Goal: Information Seeking & Learning: Learn about a topic

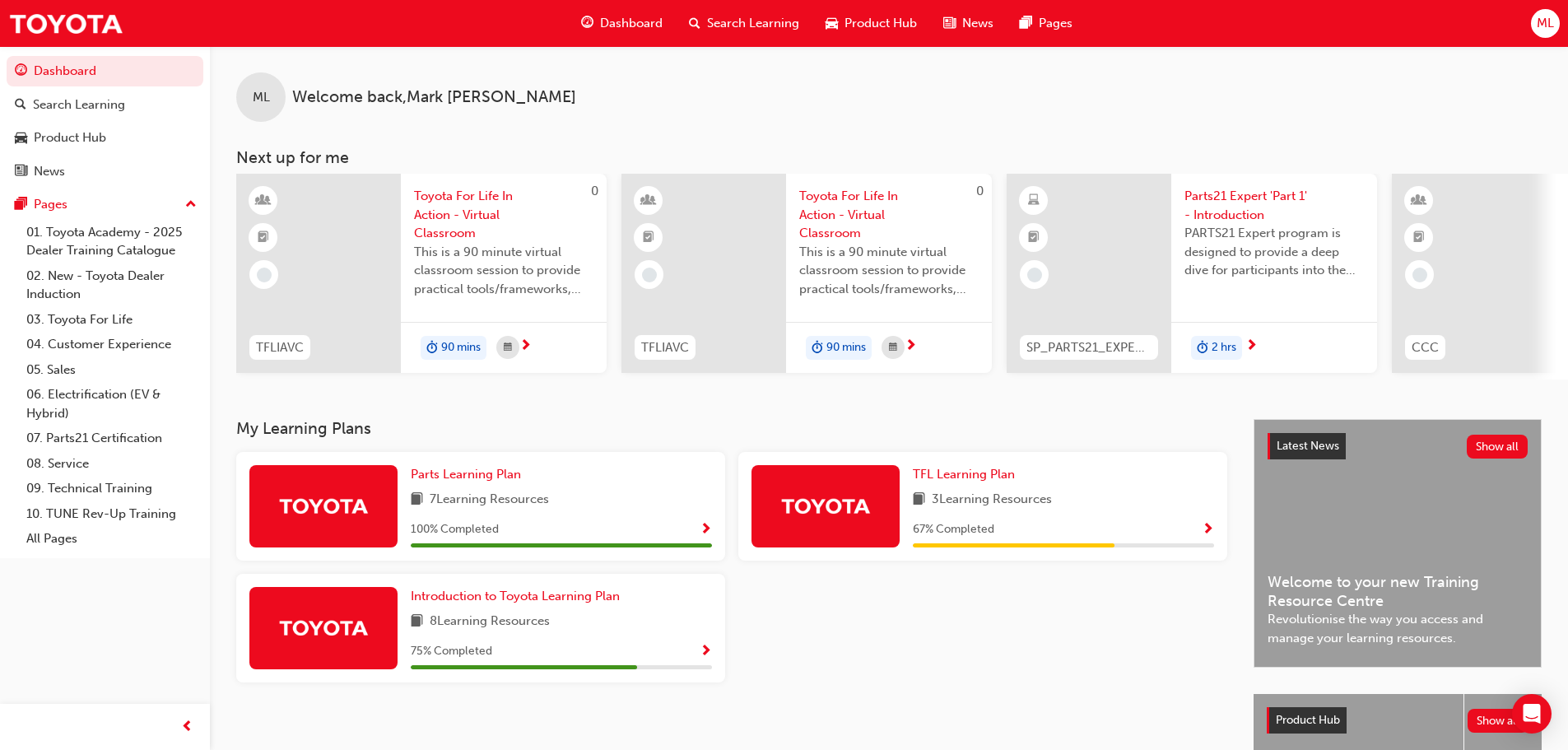
click at [768, 18] on span "Search Learning" at bounding box center [753, 23] width 93 height 18
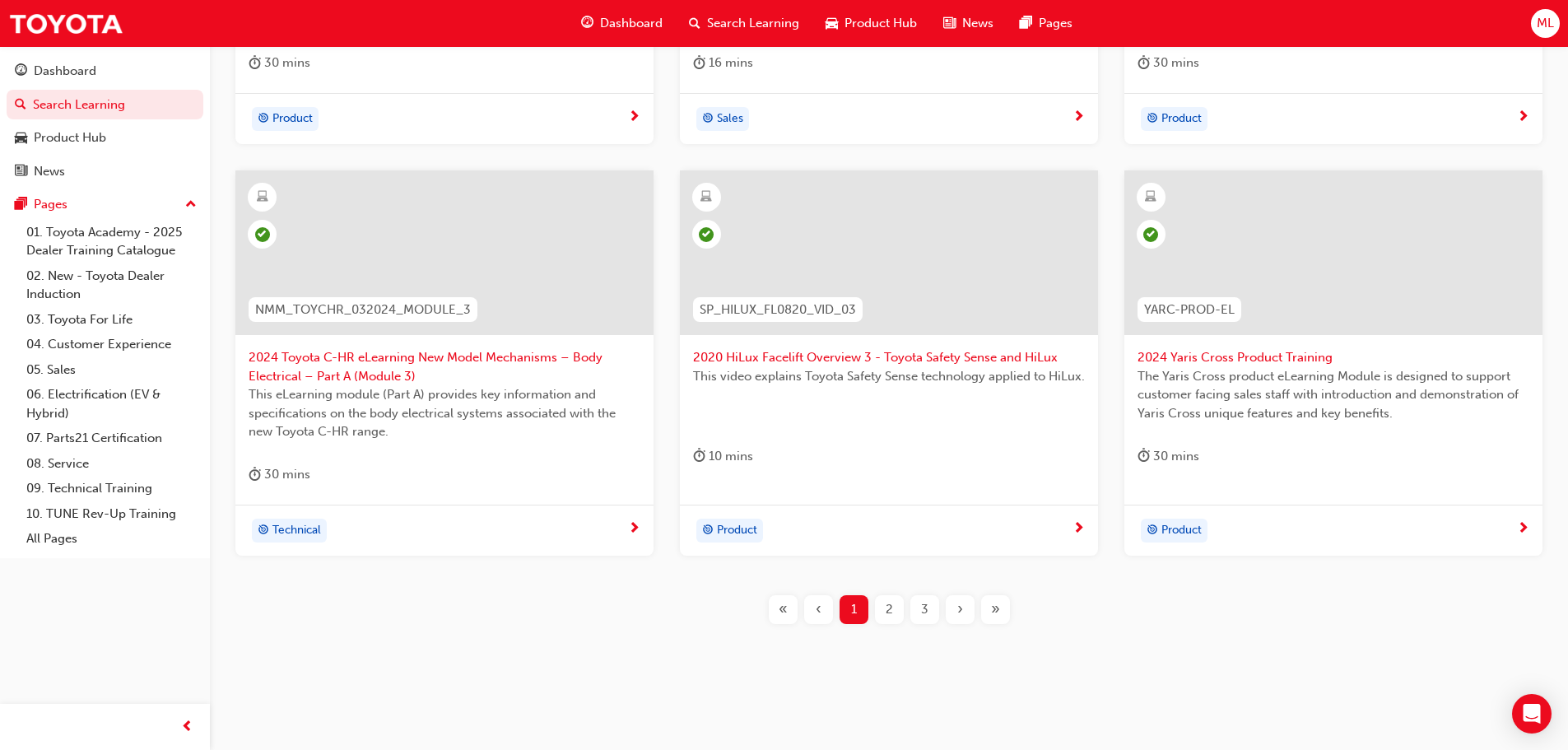
scroll to position [610, 0]
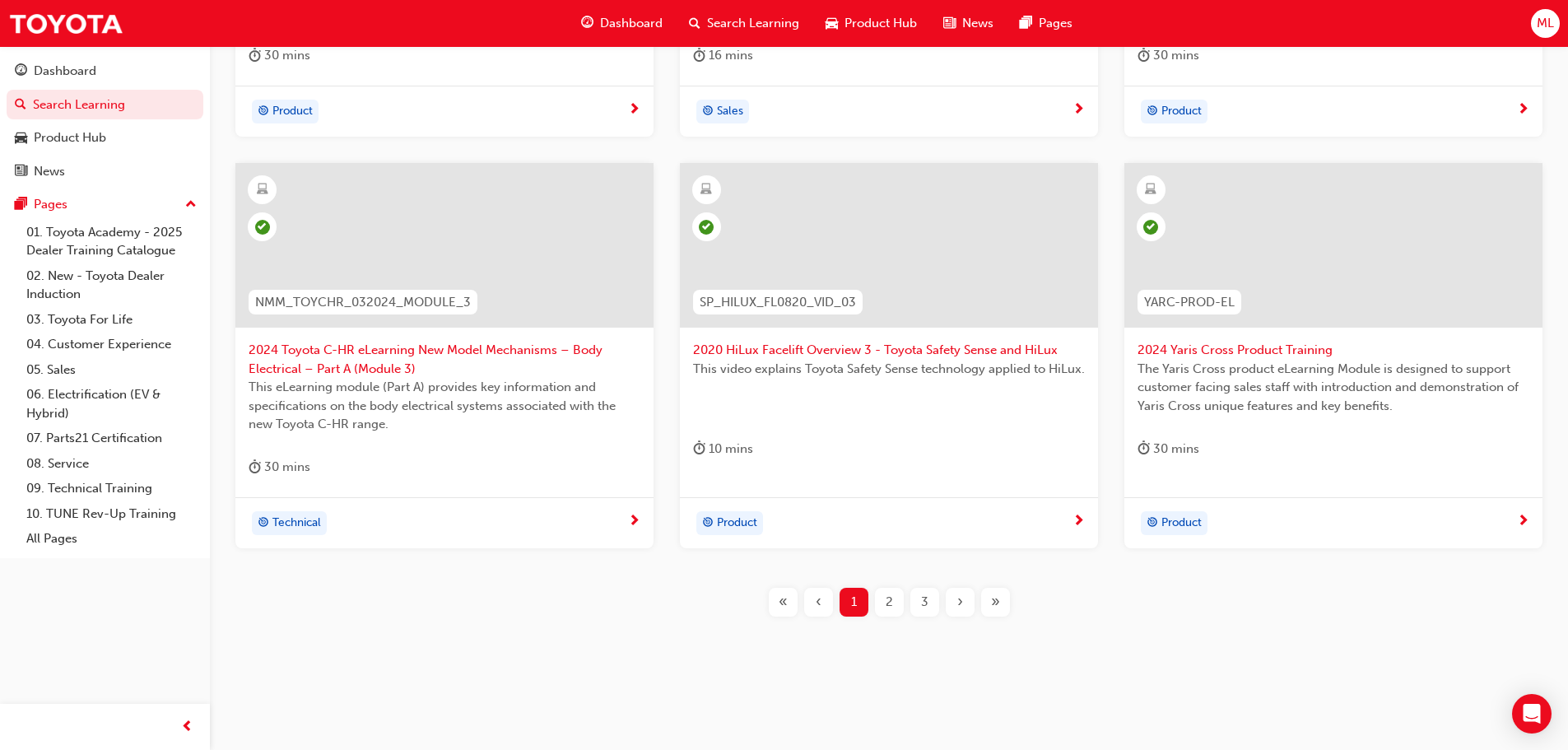
click at [927, 596] on div "3" at bounding box center [924, 601] width 29 height 29
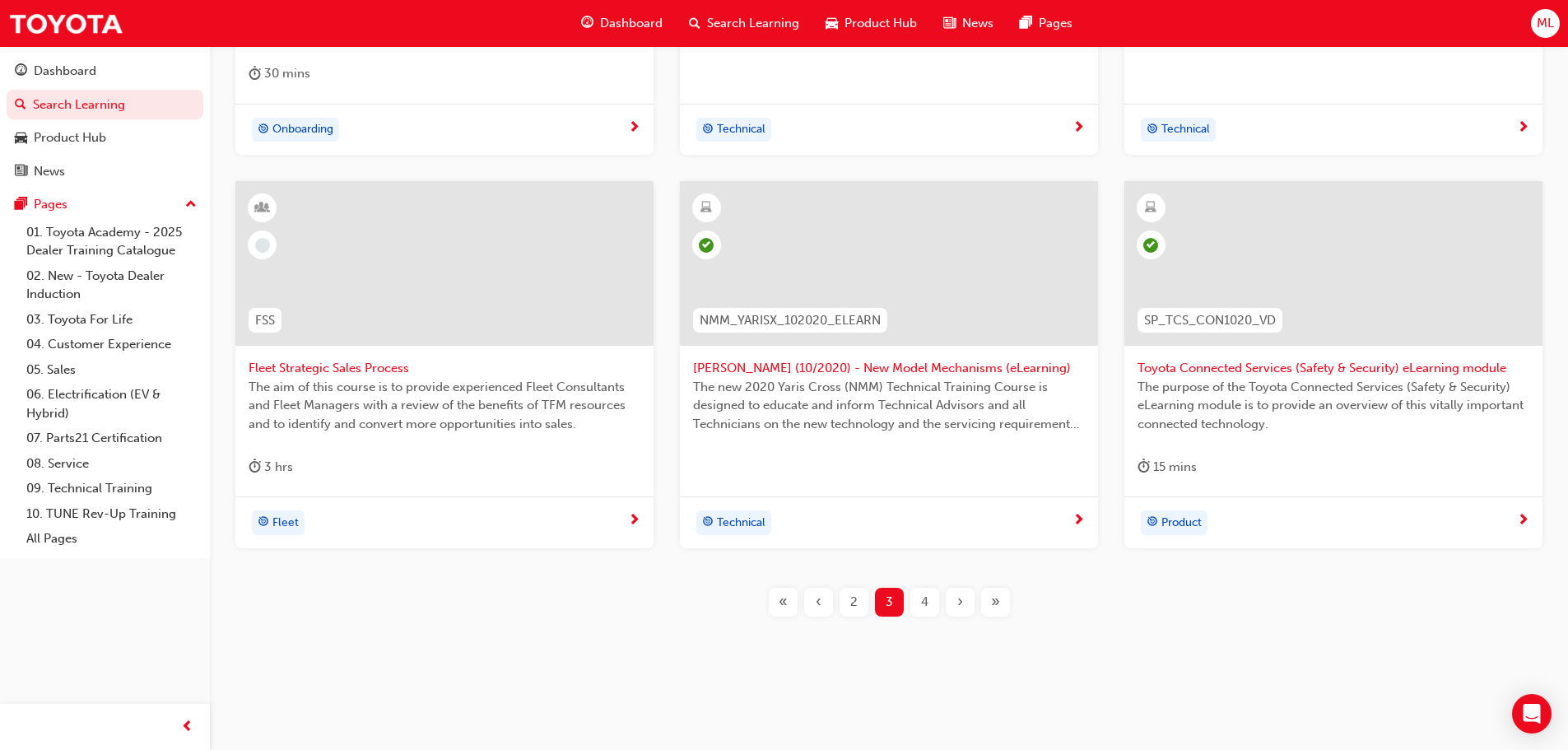
click at [926, 603] on span "4" at bounding box center [925, 602] width 7 height 18
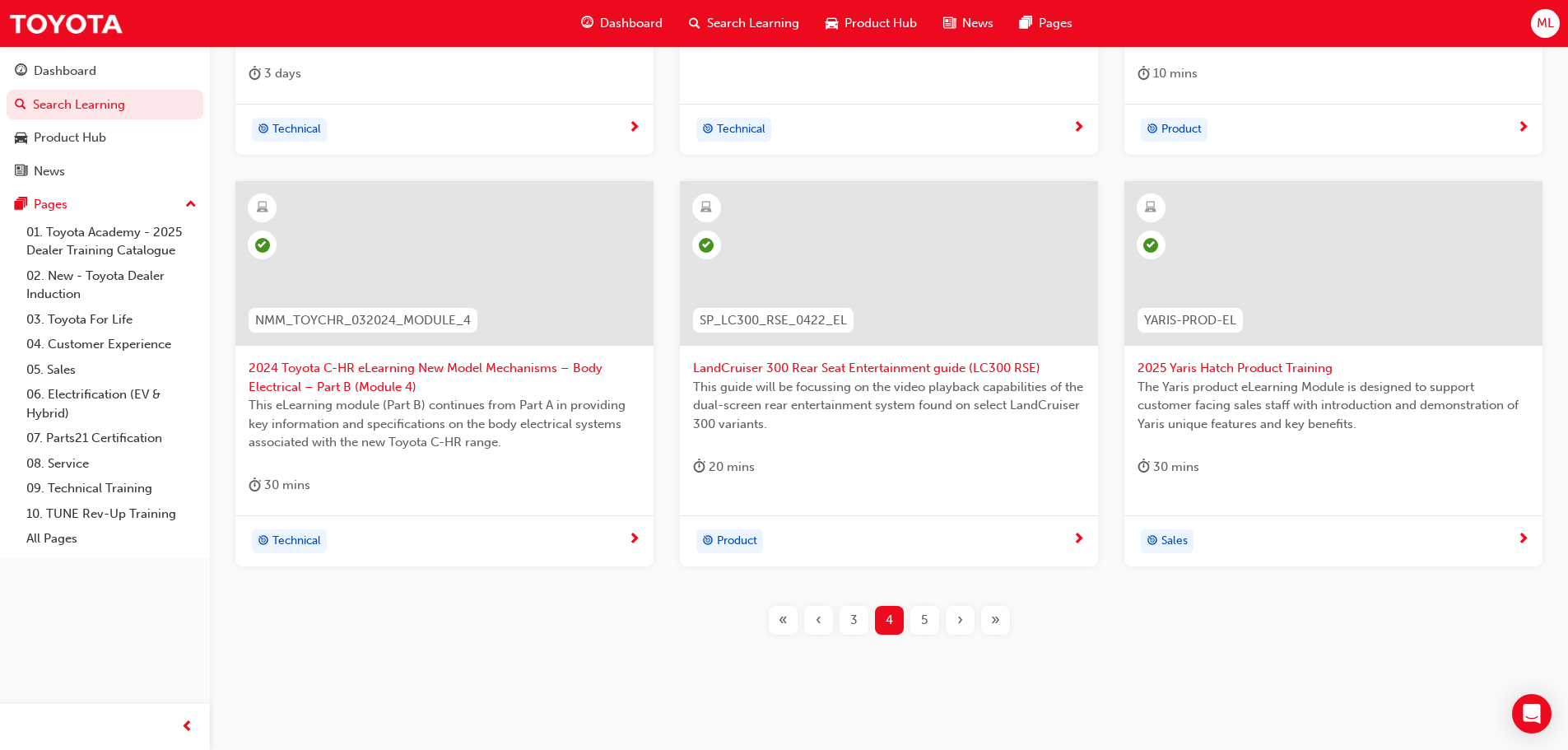
click at [961, 616] on span "›" at bounding box center [960, 620] width 6 height 18
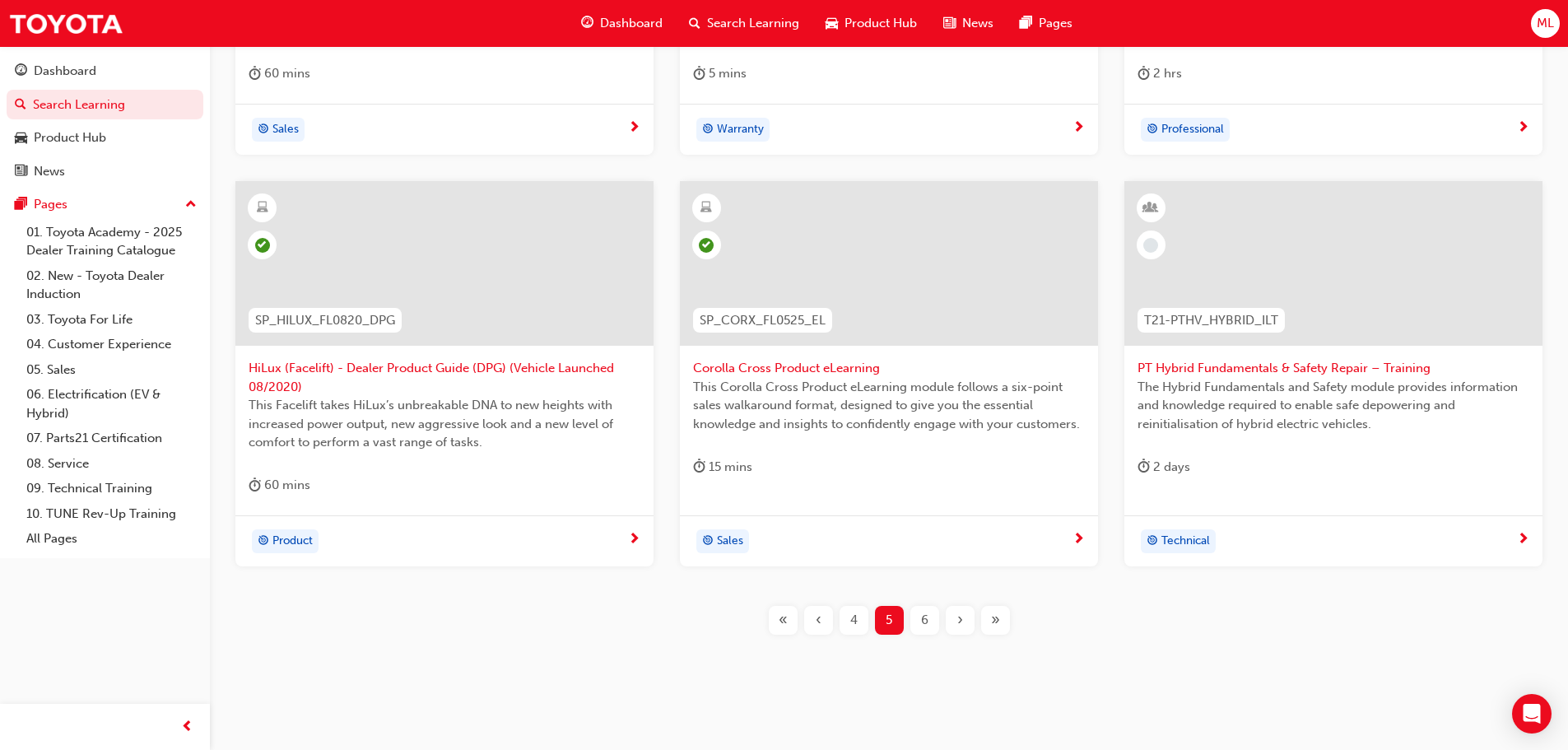
click at [958, 618] on span "›" at bounding box center [960, 620] width 6 height 18
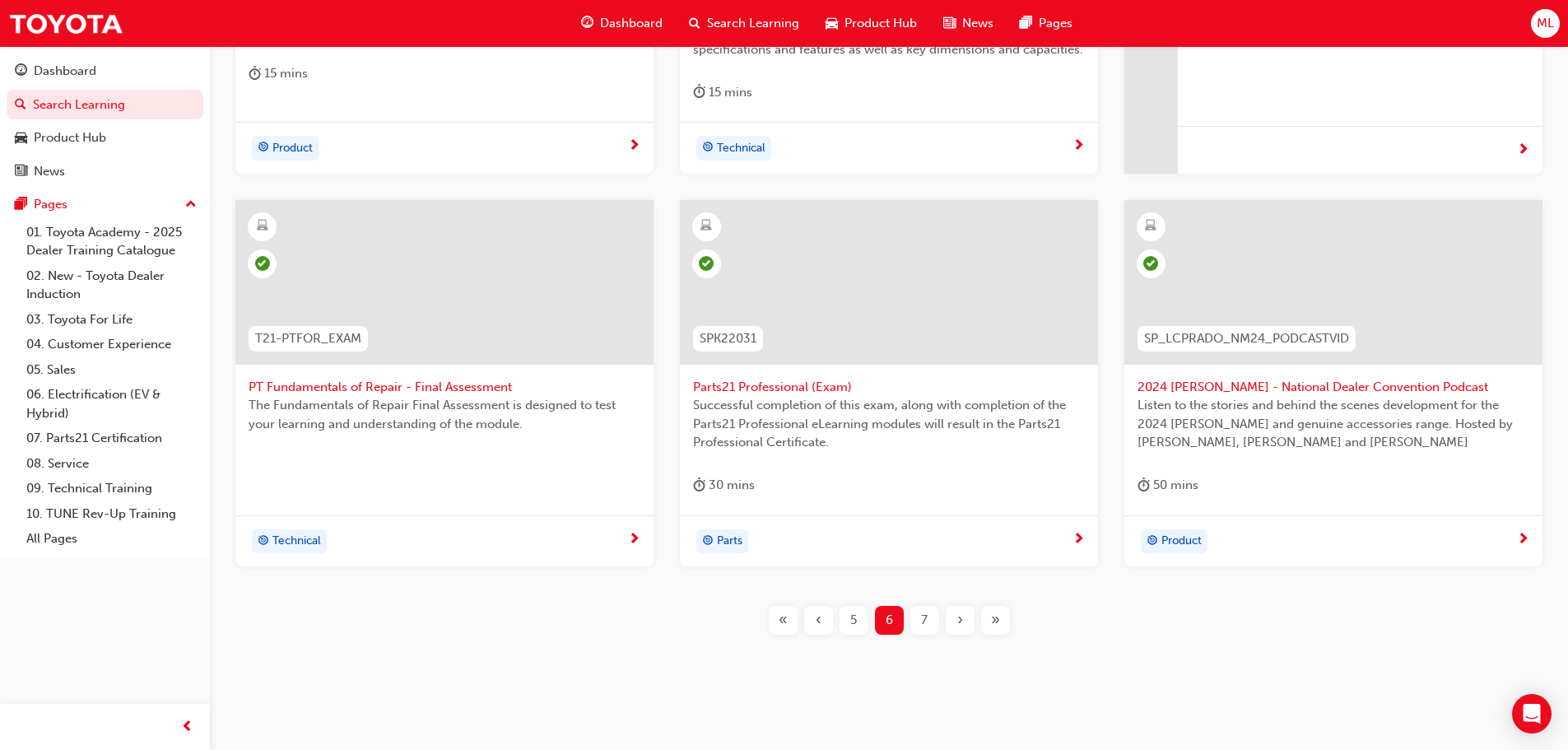
click at [957, 618] on span "›" at bounding box center [960, 620] width 6 height 18
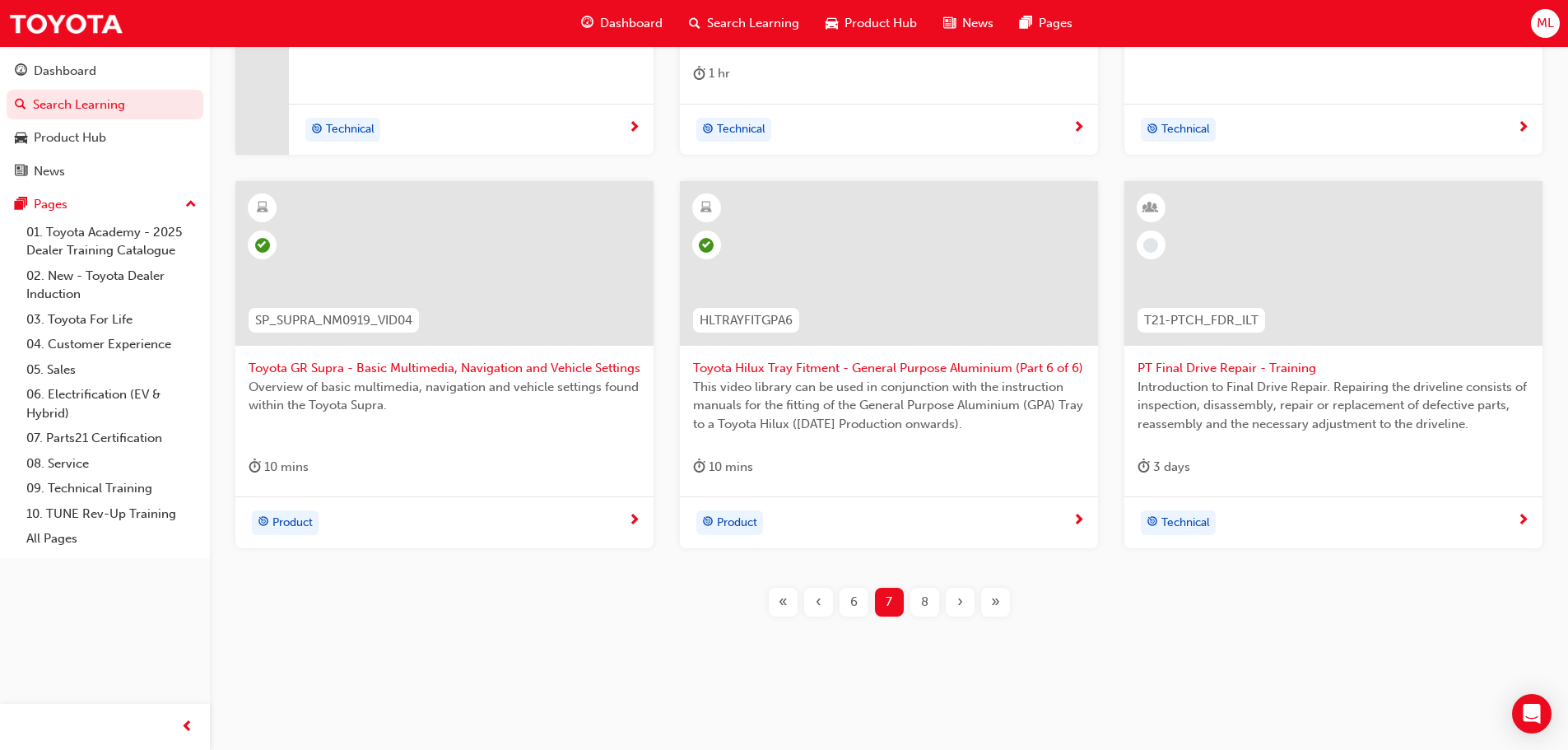
click at [958, 607] on span "›" at bounding box center [960, 602] width 6 height 18
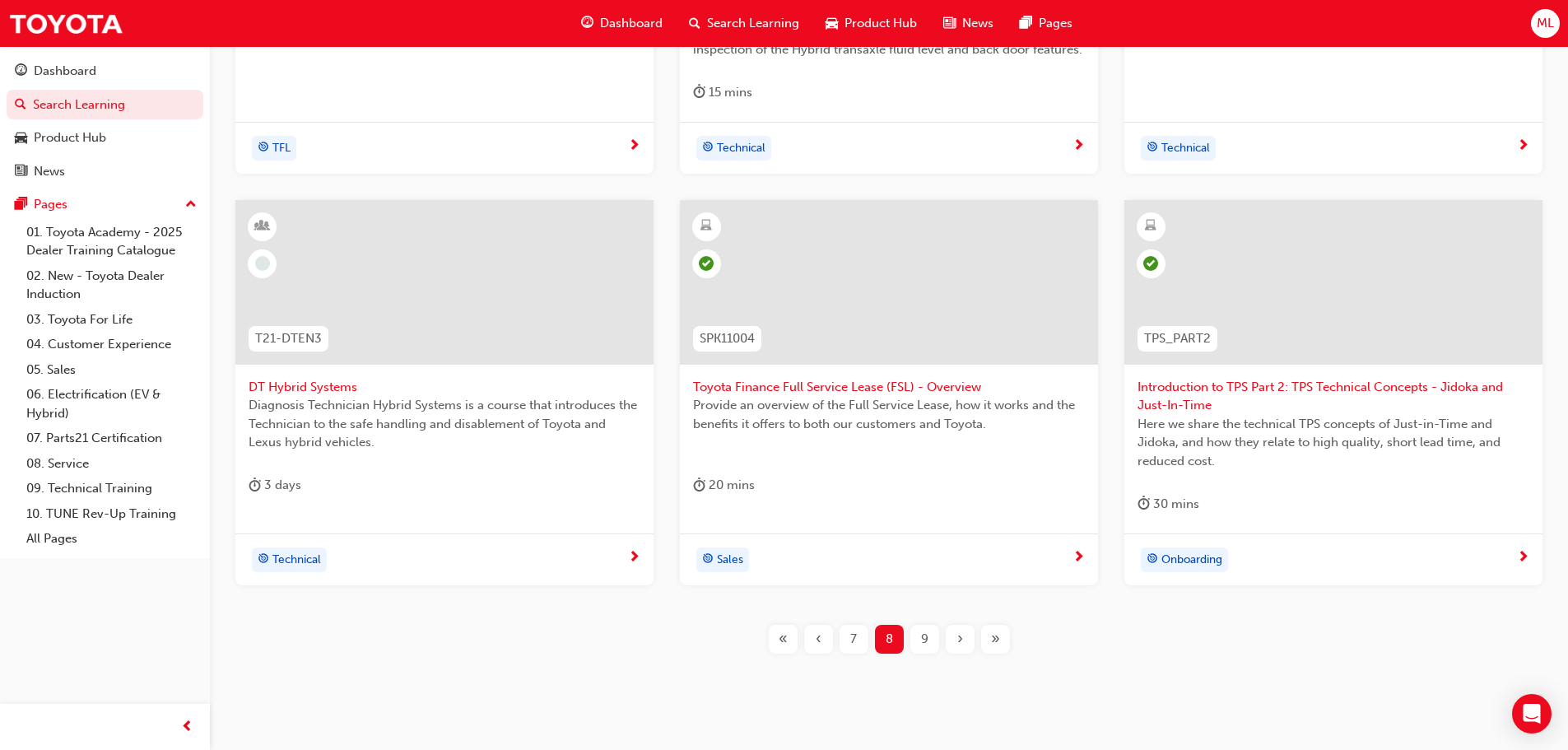
click at [957, 642] on span "›" at bounding box center [960, 639] width 6 height 18
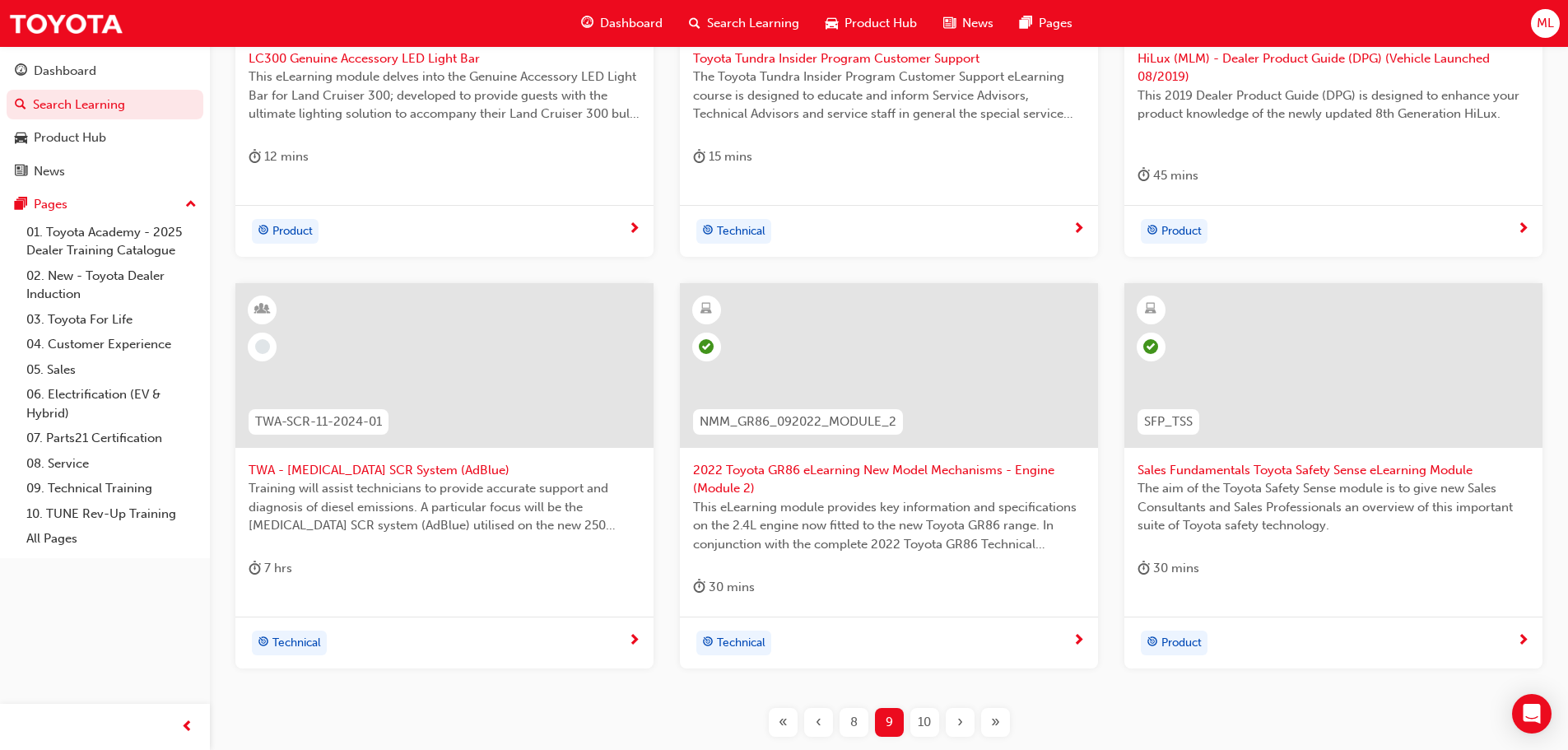
scroll to position [510, 0]
click at [952, 730] on div "›" at bounding box center [959, 720] width 29 height 29
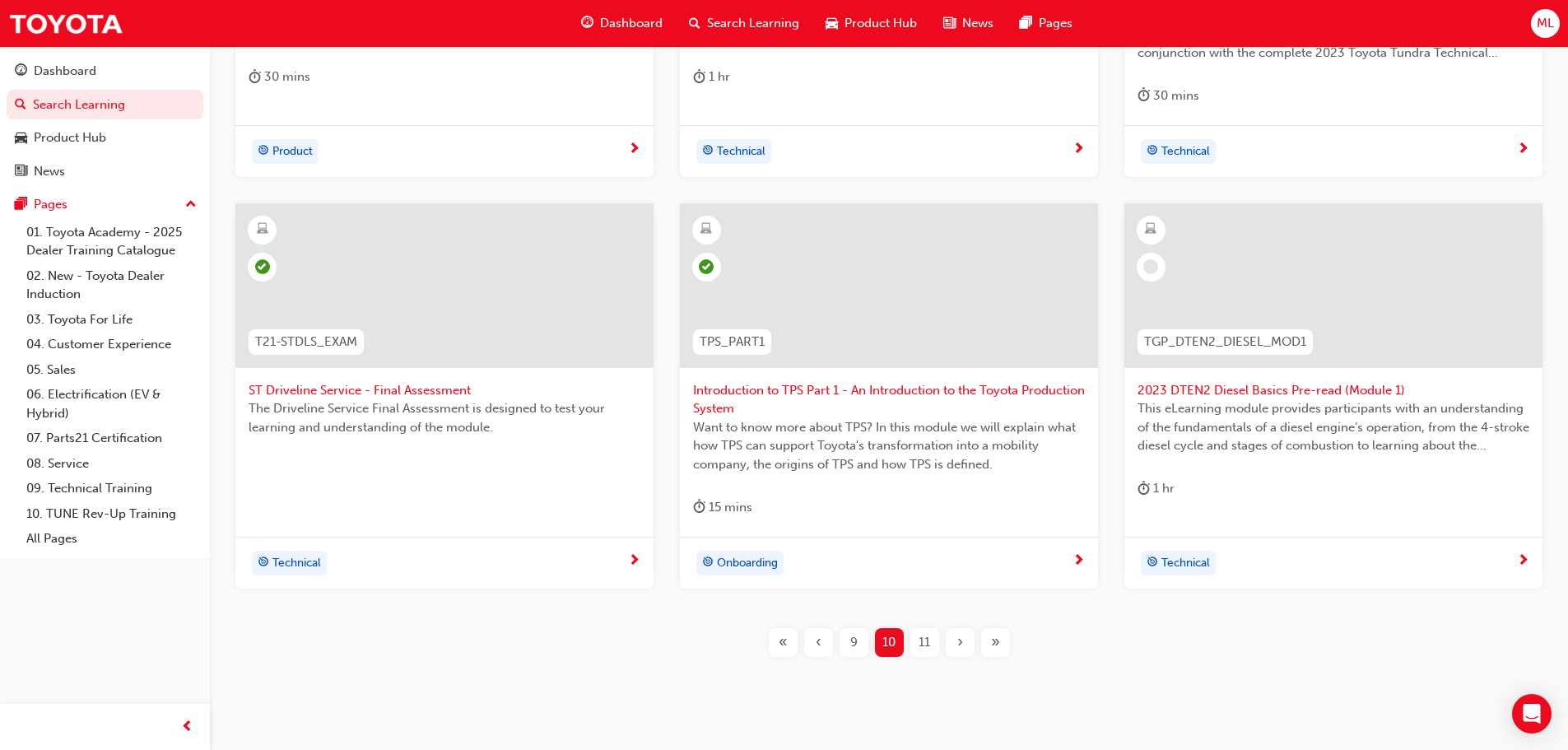
scroll to position [593, 0]
click at [957, 638] on span "›" at bounding box center [960, 639] width 6 height 18
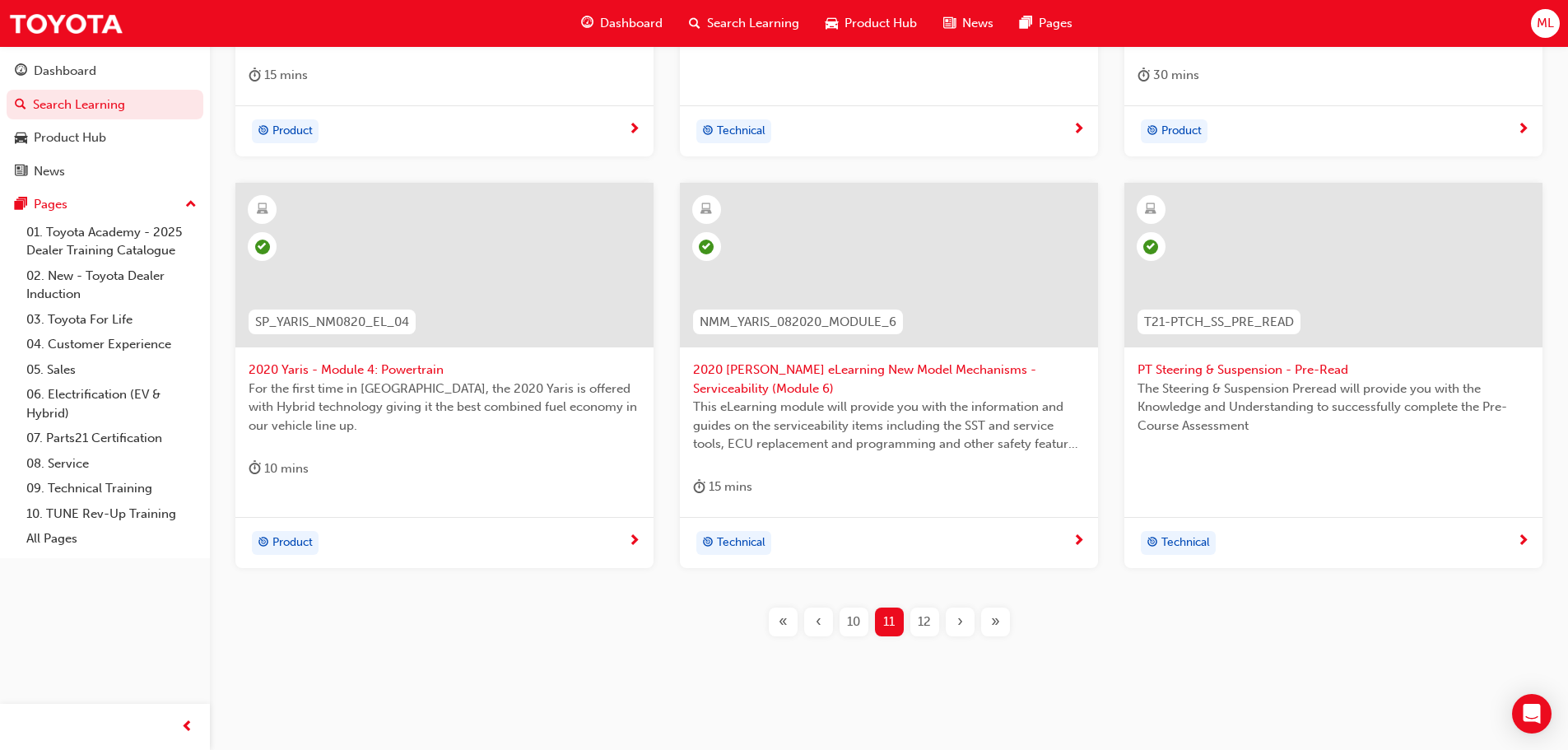
scroll to position [593, 0]
click at [962, 619] on span "›" at bounding box center [960, 620] width 6 height 18
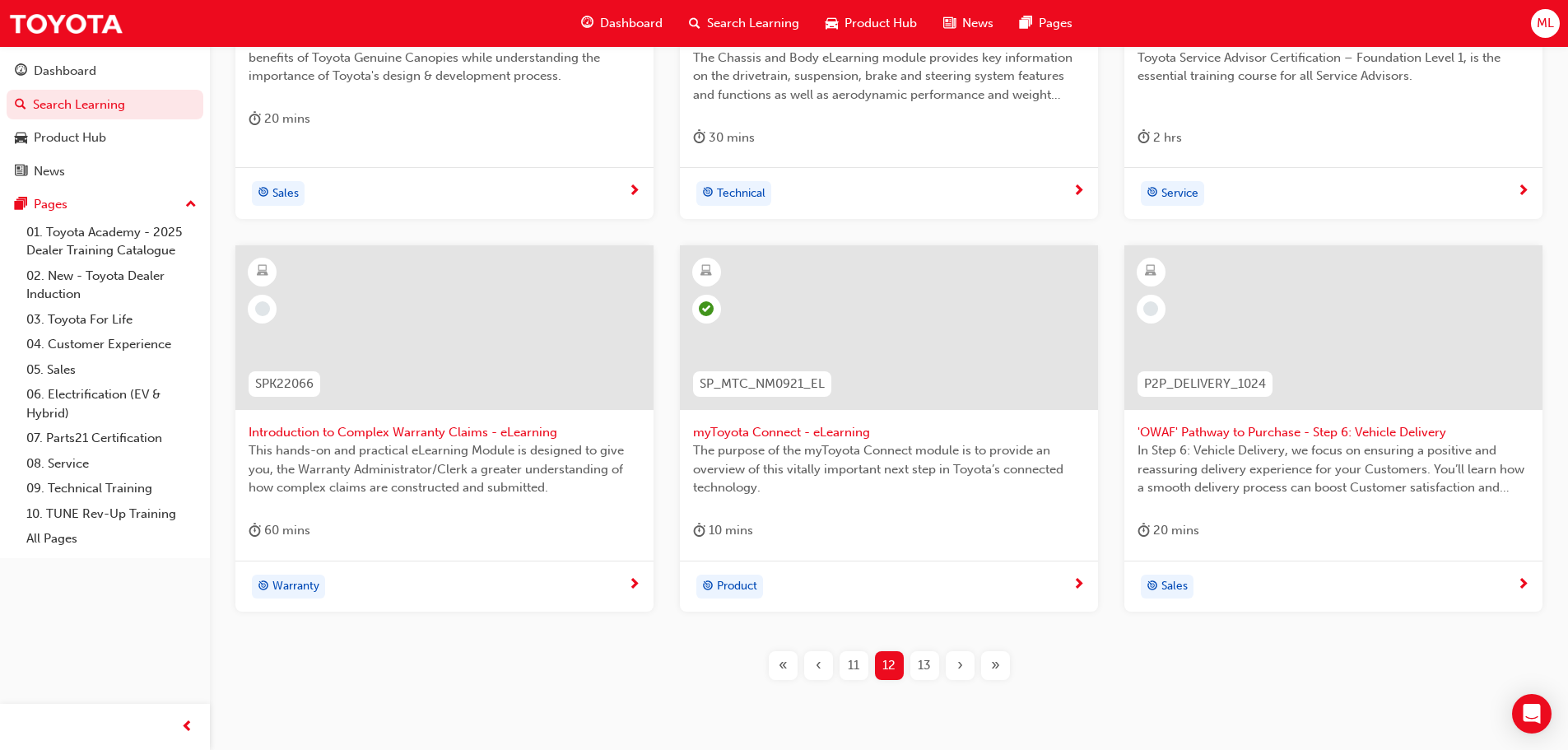
scroll to position [576, 0]
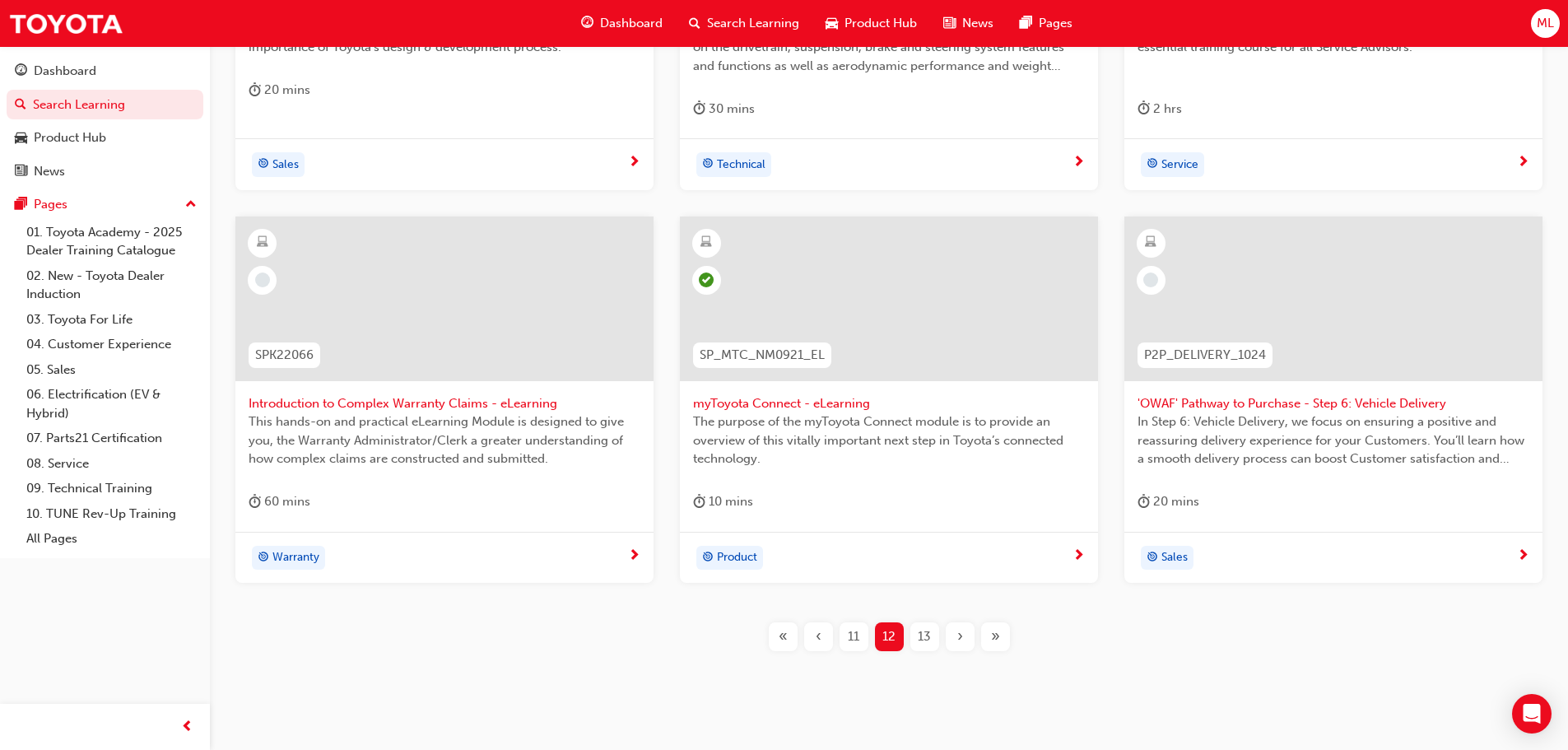
click at [958, 632] on span "›" at bounding box center [960, 636] width 6 height 18
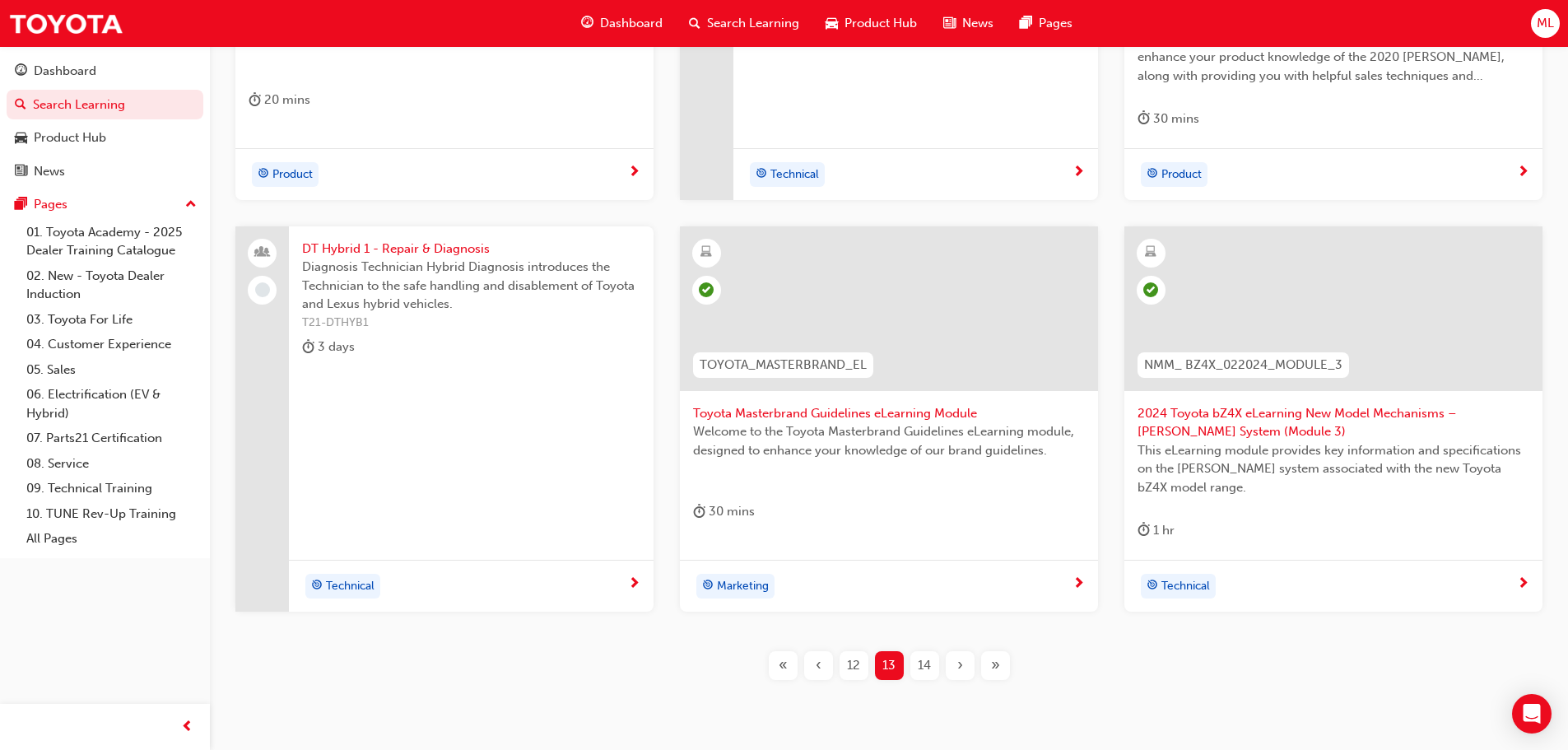
scroll to position [576, 0]
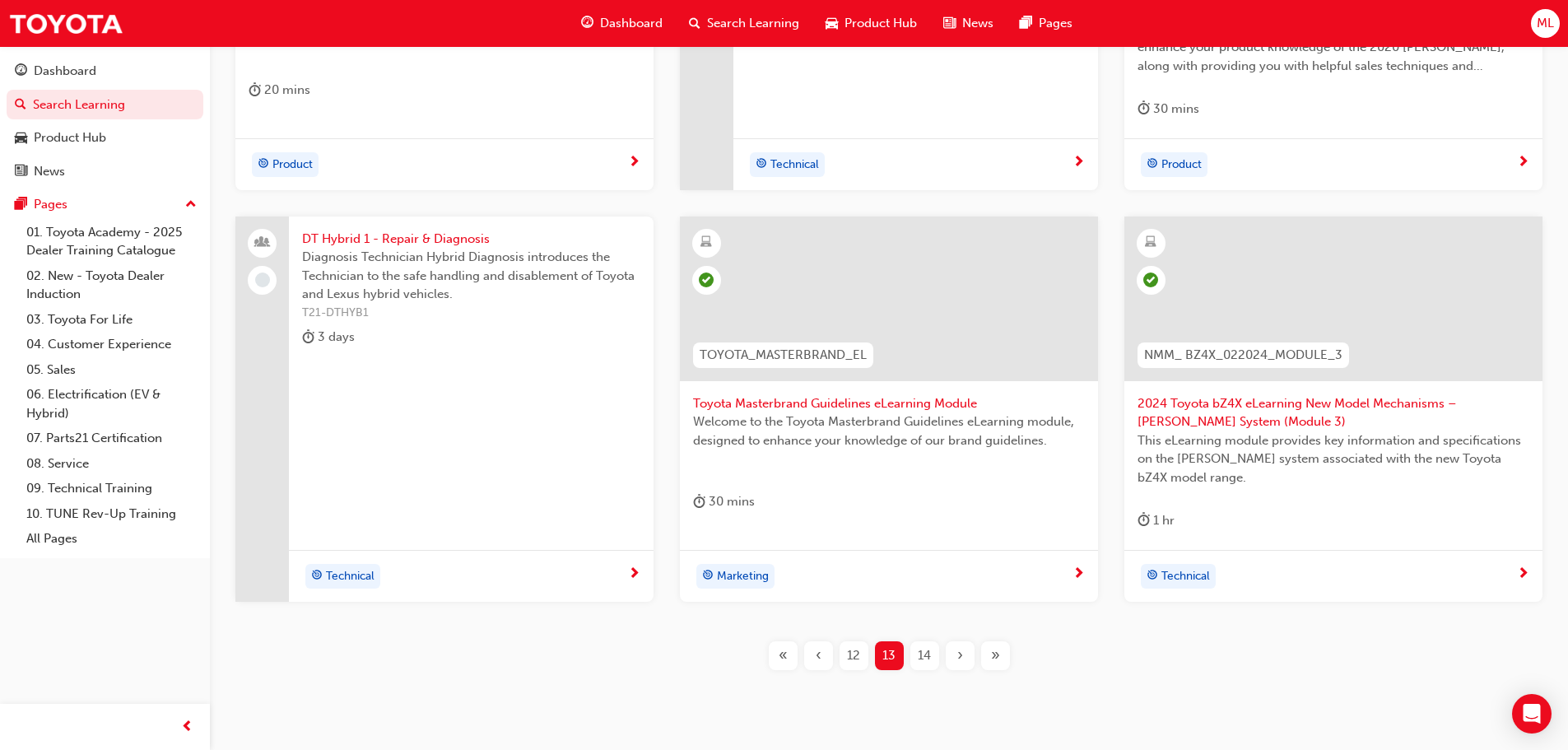
click at [955, 658] on div "›" at bounding box center [959, 655] width 29 height 29
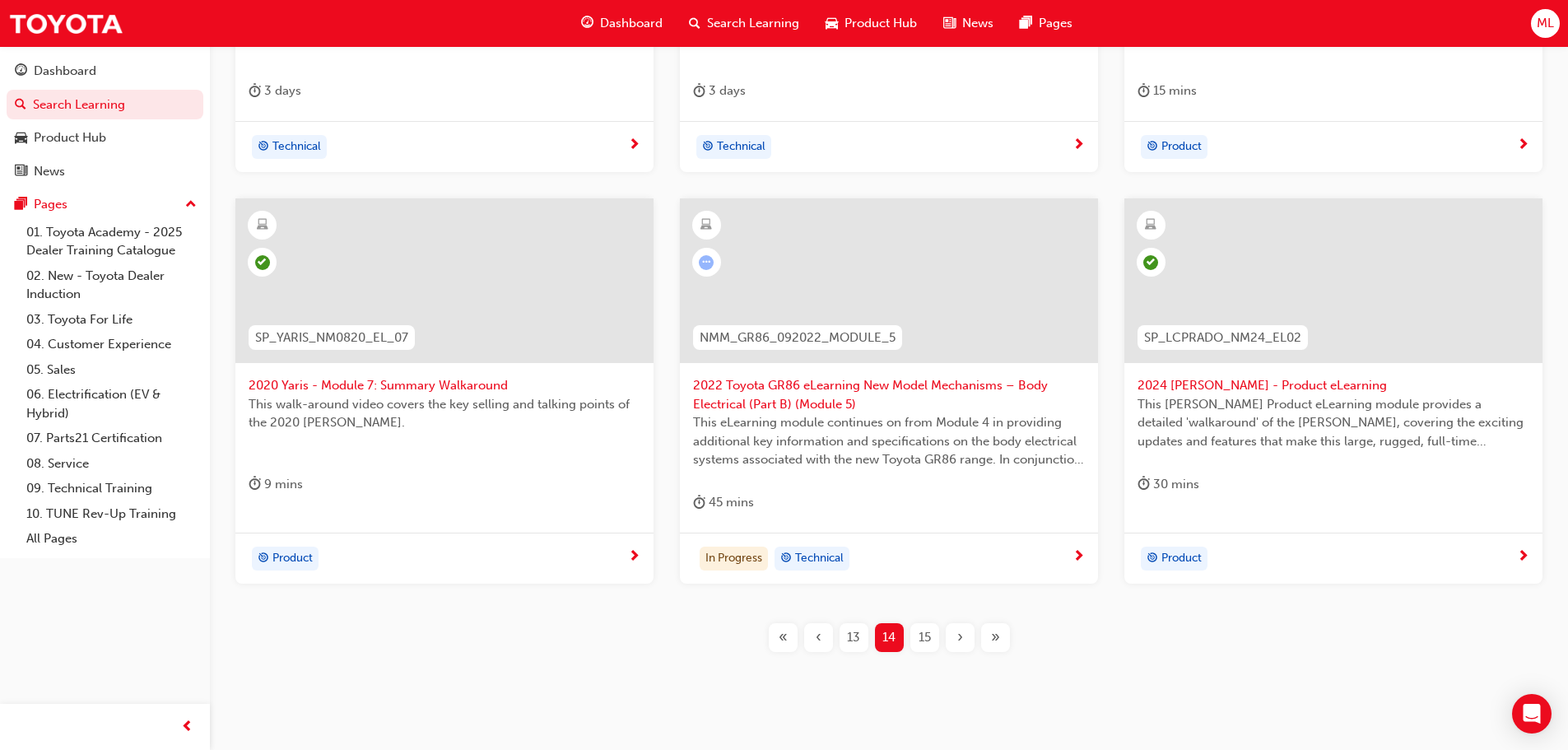
scroll to position [576, 0]
click at [845, 386] on span "2022 Toyota GR86 eLearning New Model Mechanisms – Body Electrical (Part B) (Mod…" at bounding box center [889, 394] width 392 height 37
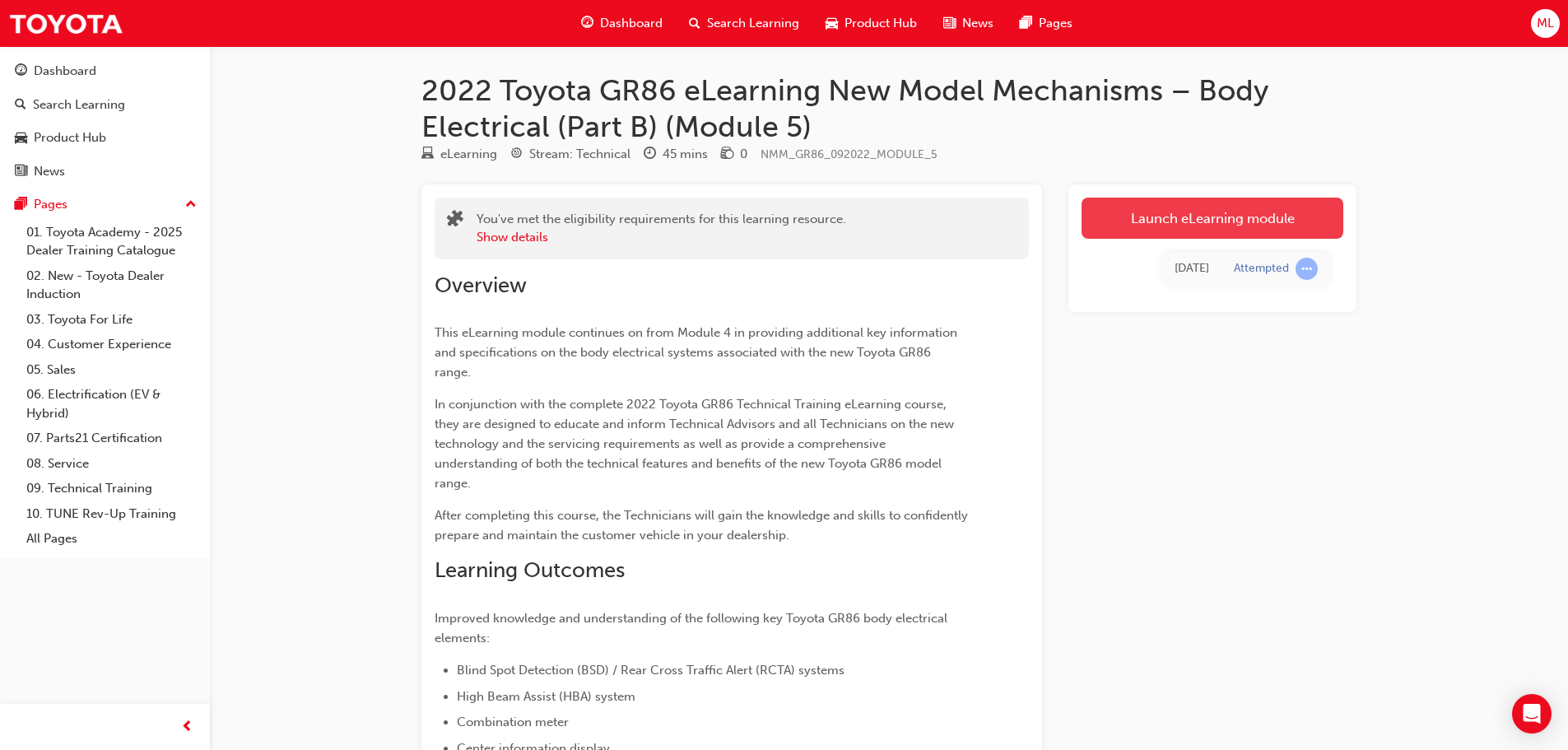
click at [1156, 216] on link "Launch eLearning module" at bounding box center [1212, 218] width 262 height 41
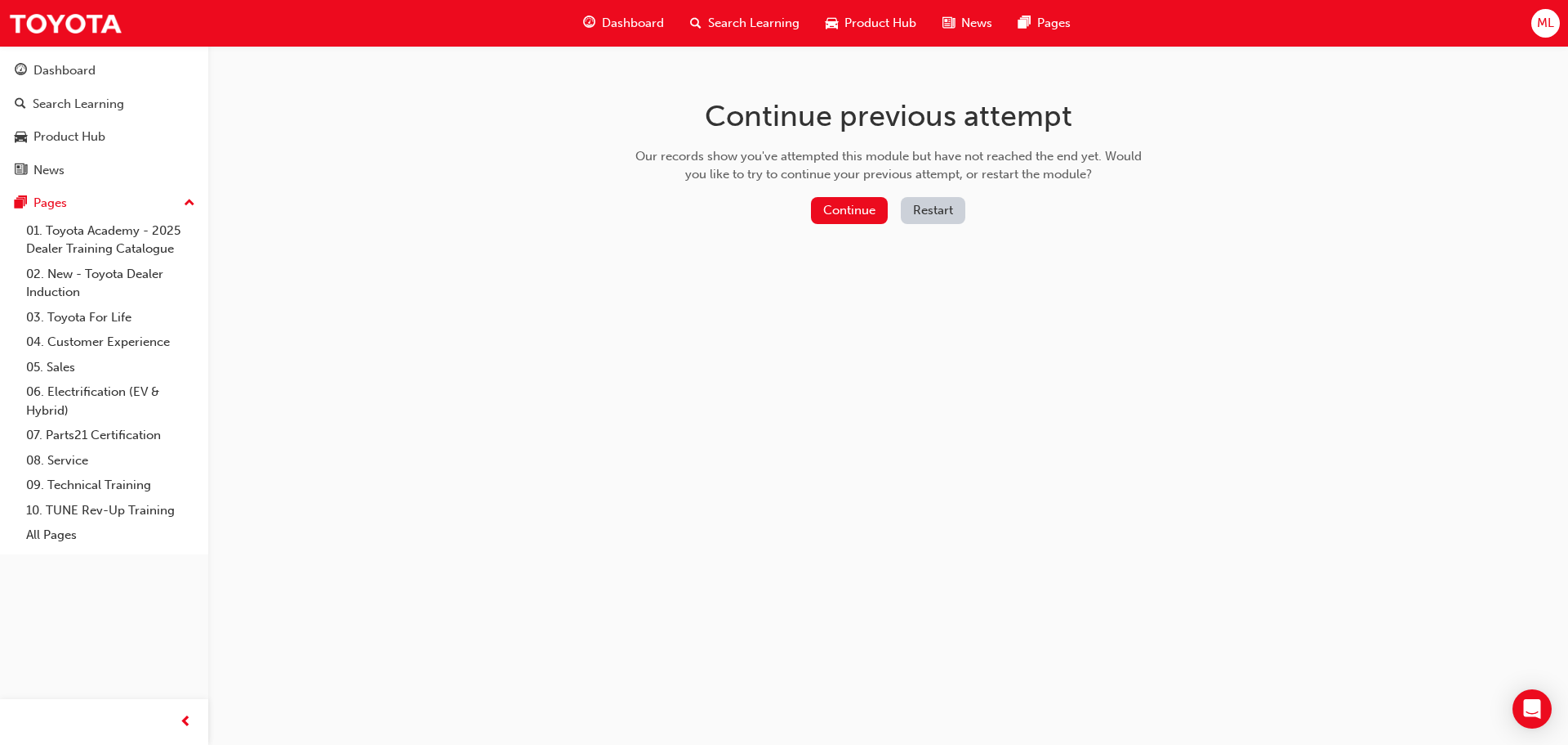
click at [941, 215] on button "Restart" at bounding box center [933, 209] width 64 height 27
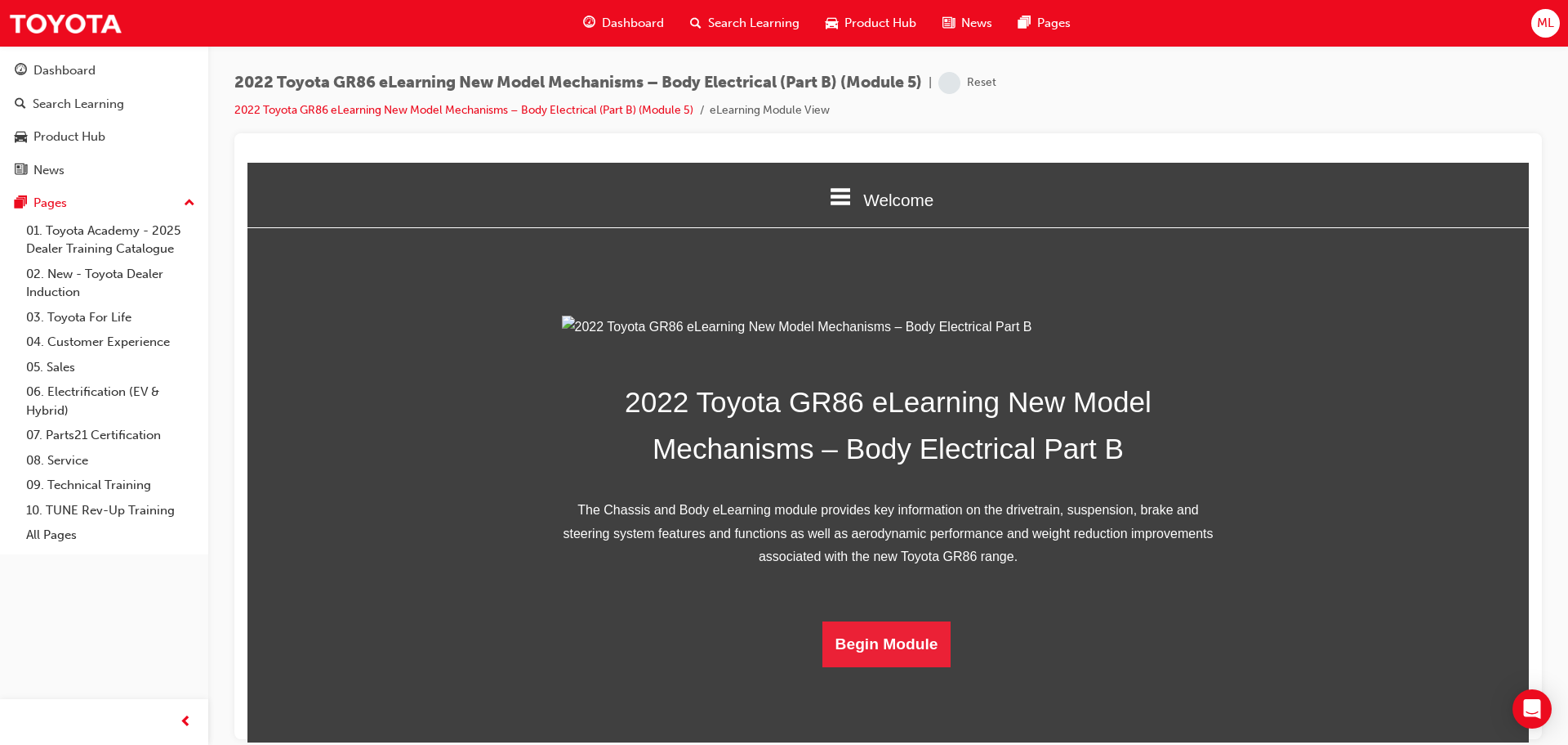
scroll to position [269, 0]
click at [875, 666] on button "Begin Module" at bounding box center [887, 643] width 129 height 46
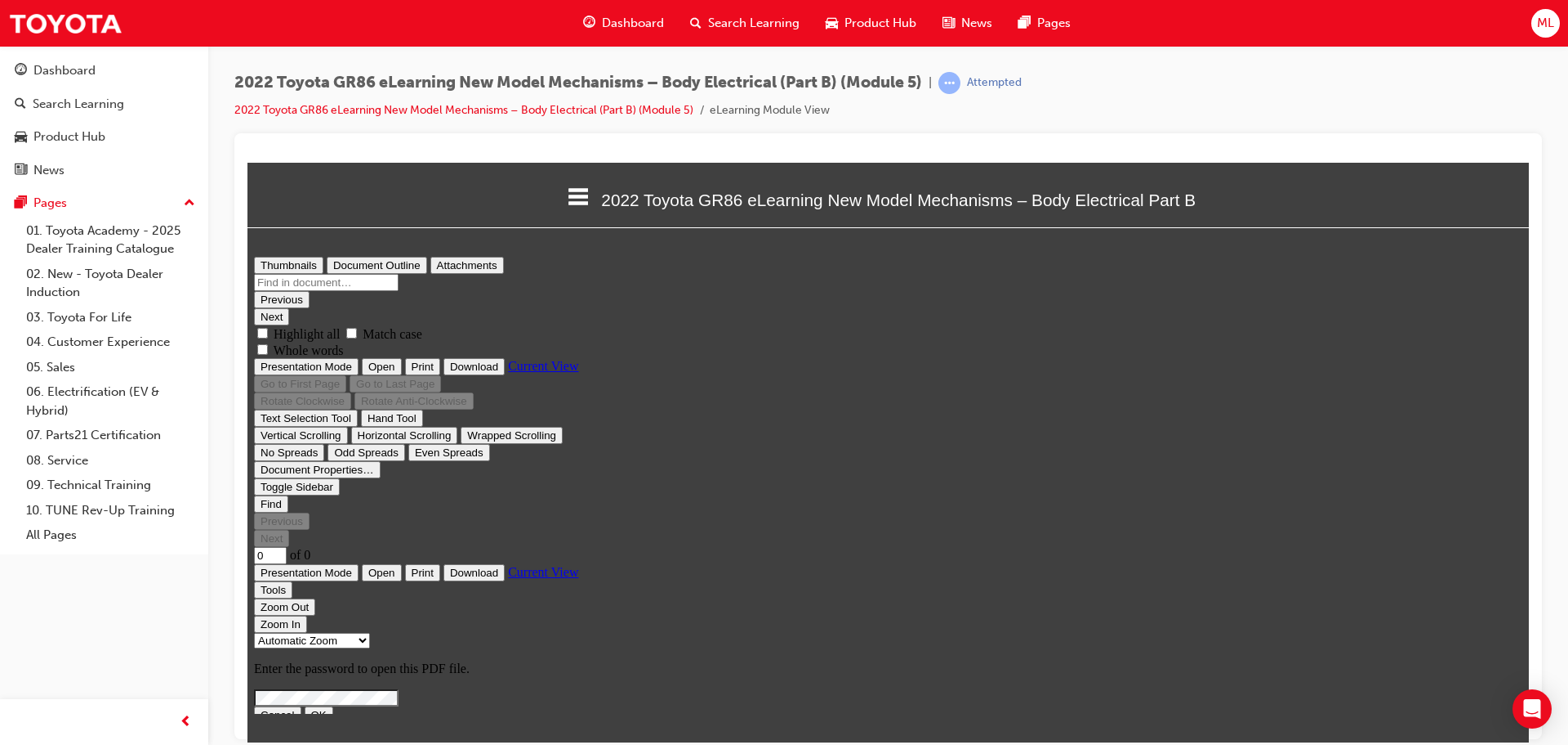
scroll to position [0, 0]
type input "1"
select select "custom"
type input "31"
select select "custom"
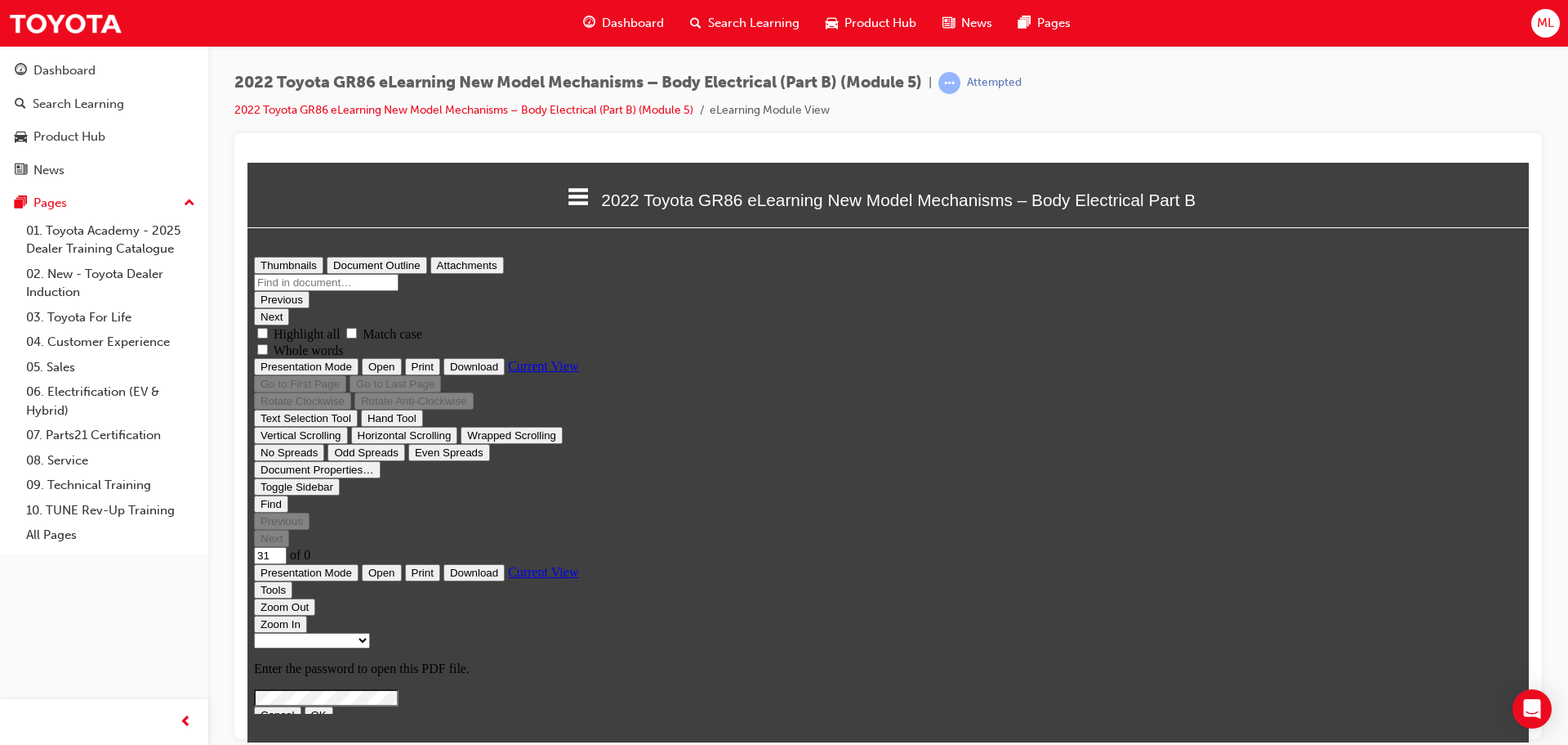
scroll to position [26110, 1]
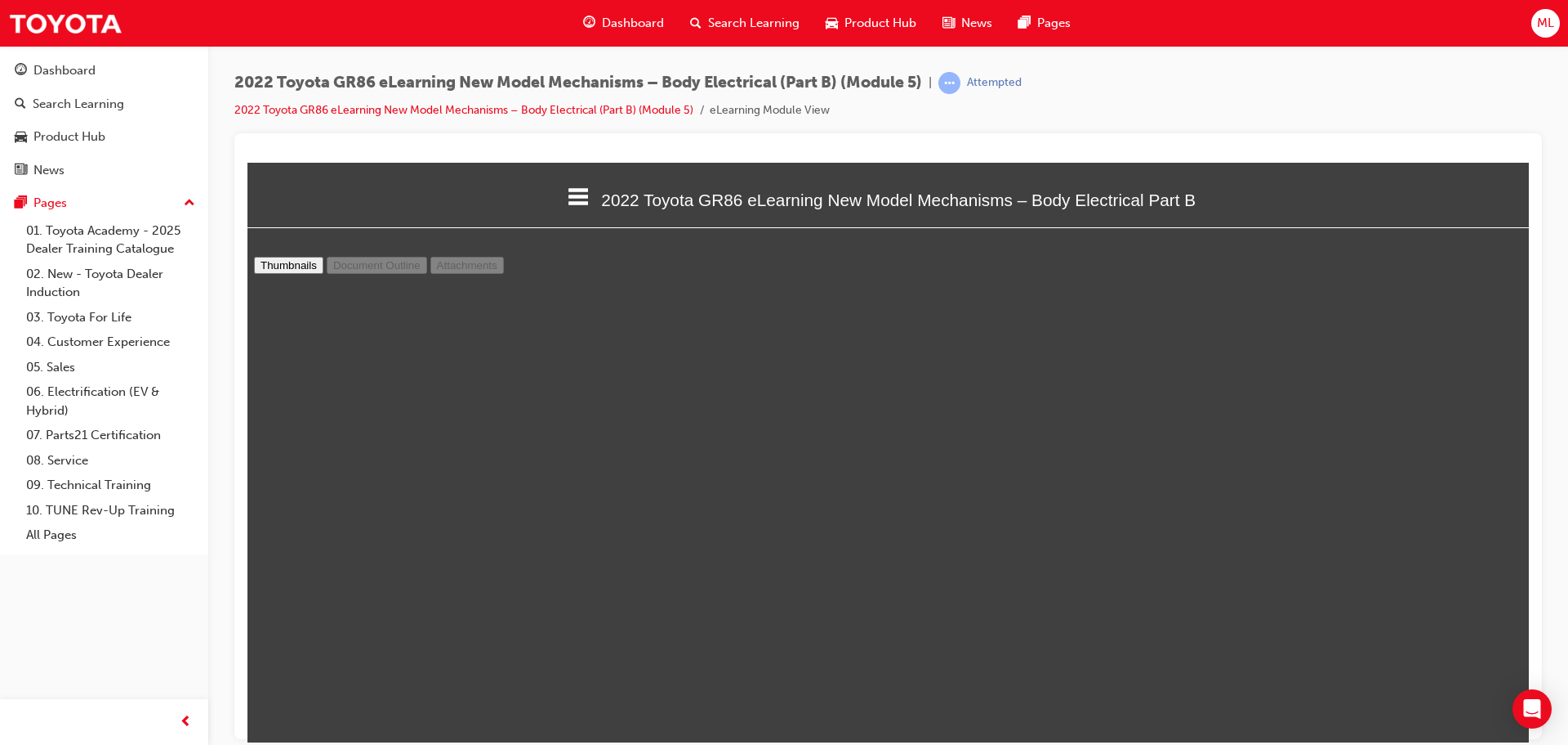
type input "30"
select select "custom"
type input "29"
select select "custom"
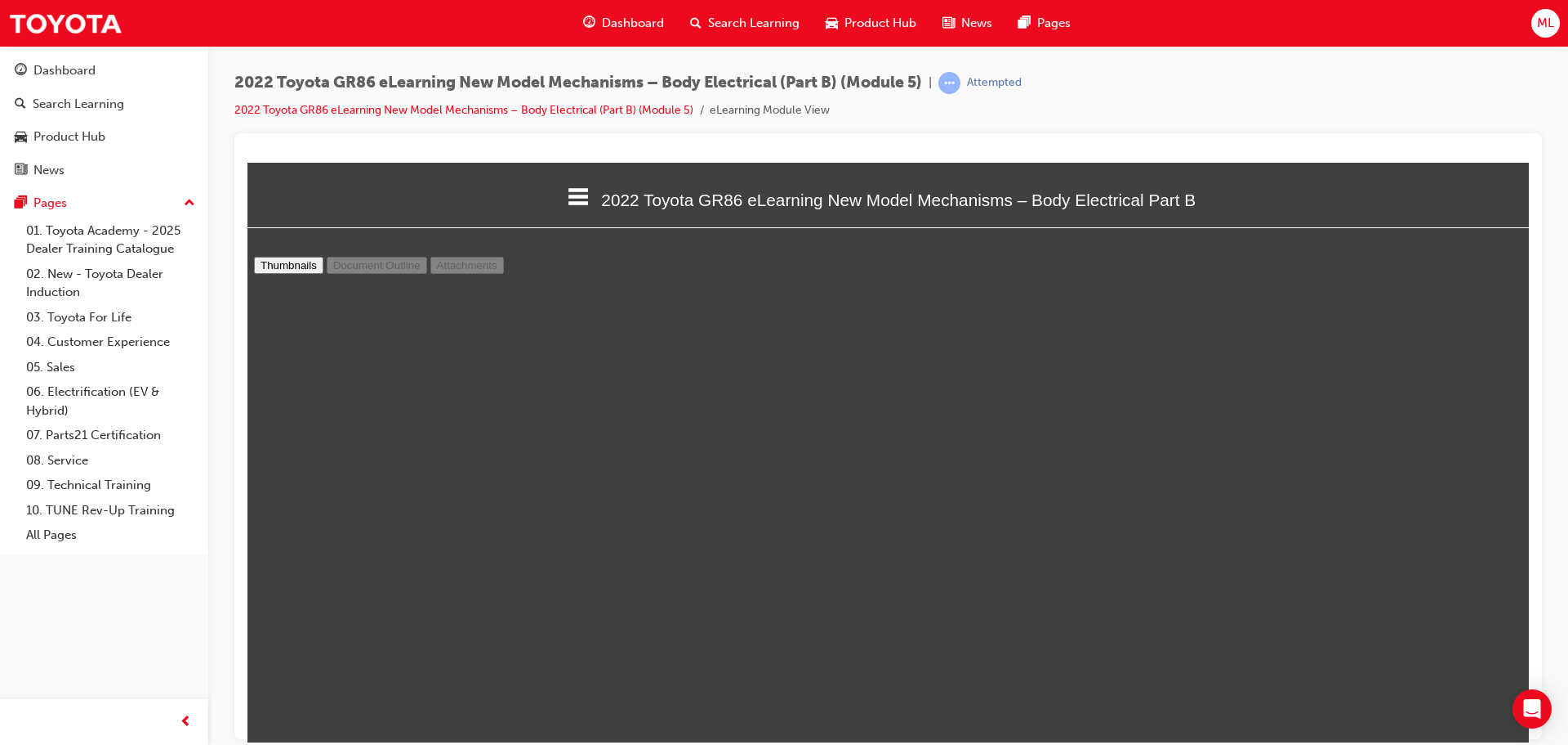
type input "27"
select select "custom"
type input "25"
select select "custom"
type input "22"
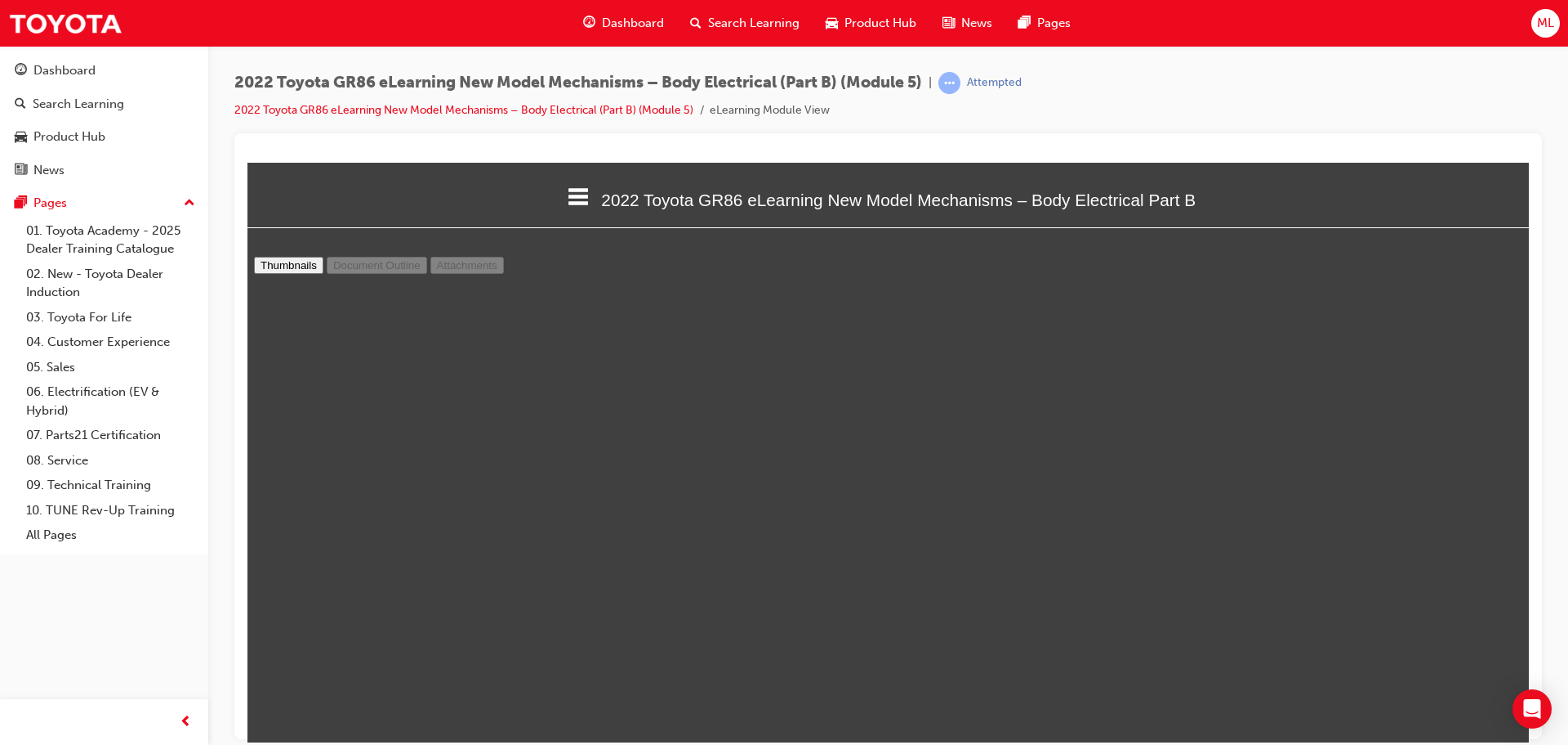
select select "custom"
type input "18"
select select "custom"
type input "16"
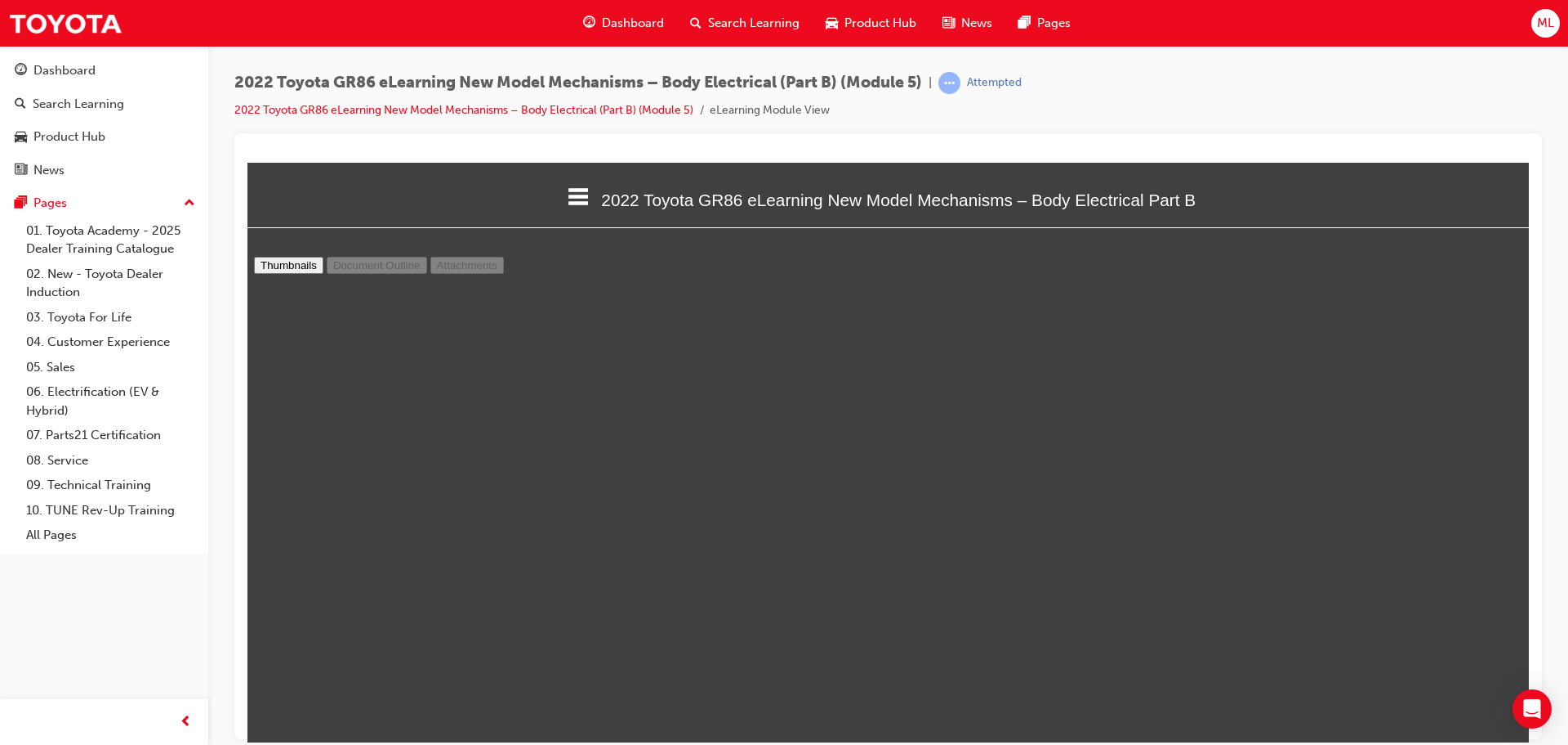
select select "custom"
type input "14"
select select "custom"
type input "12"
select select "custom"
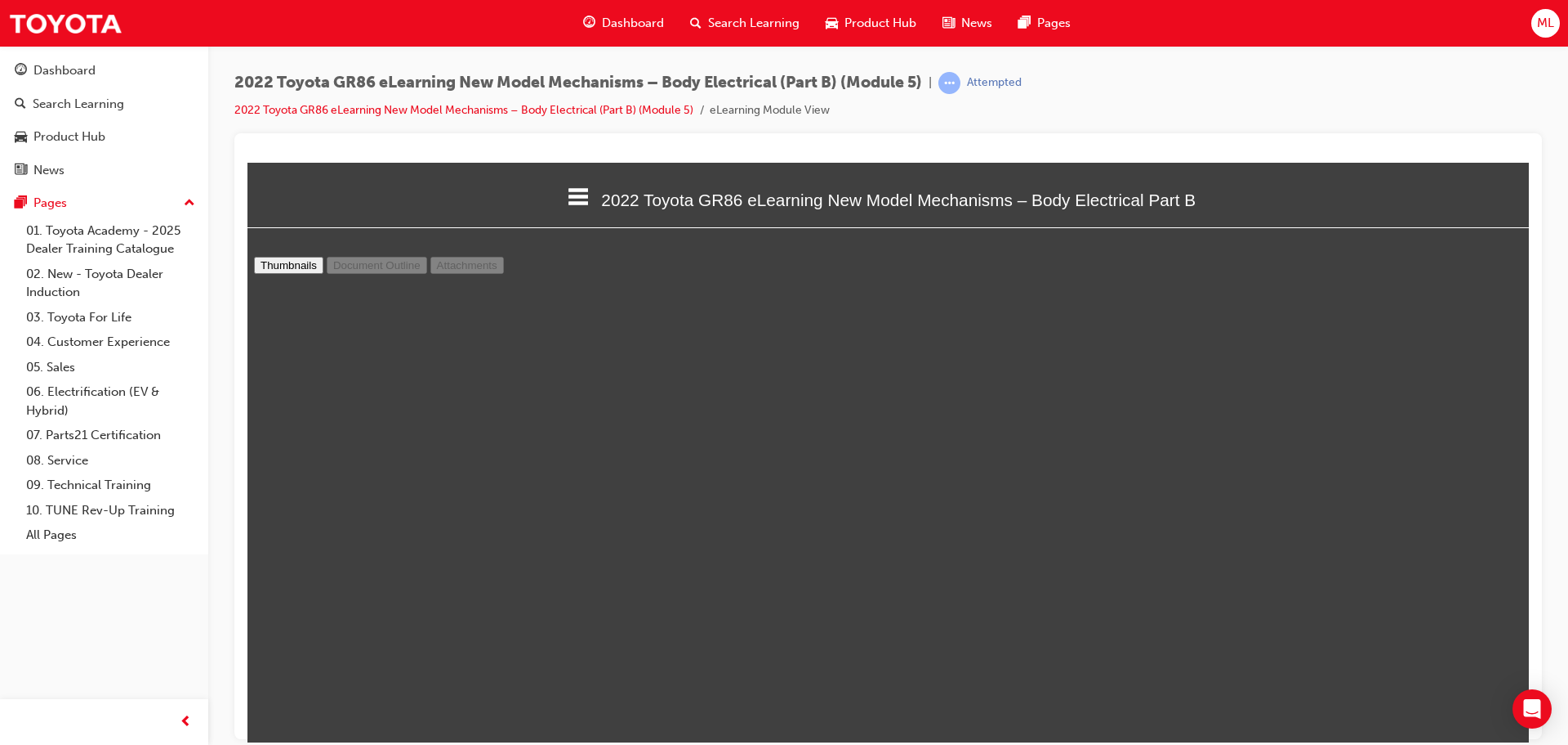
type input "10"
select select "custom"
type input "8"
select select "custom"
type input "7"
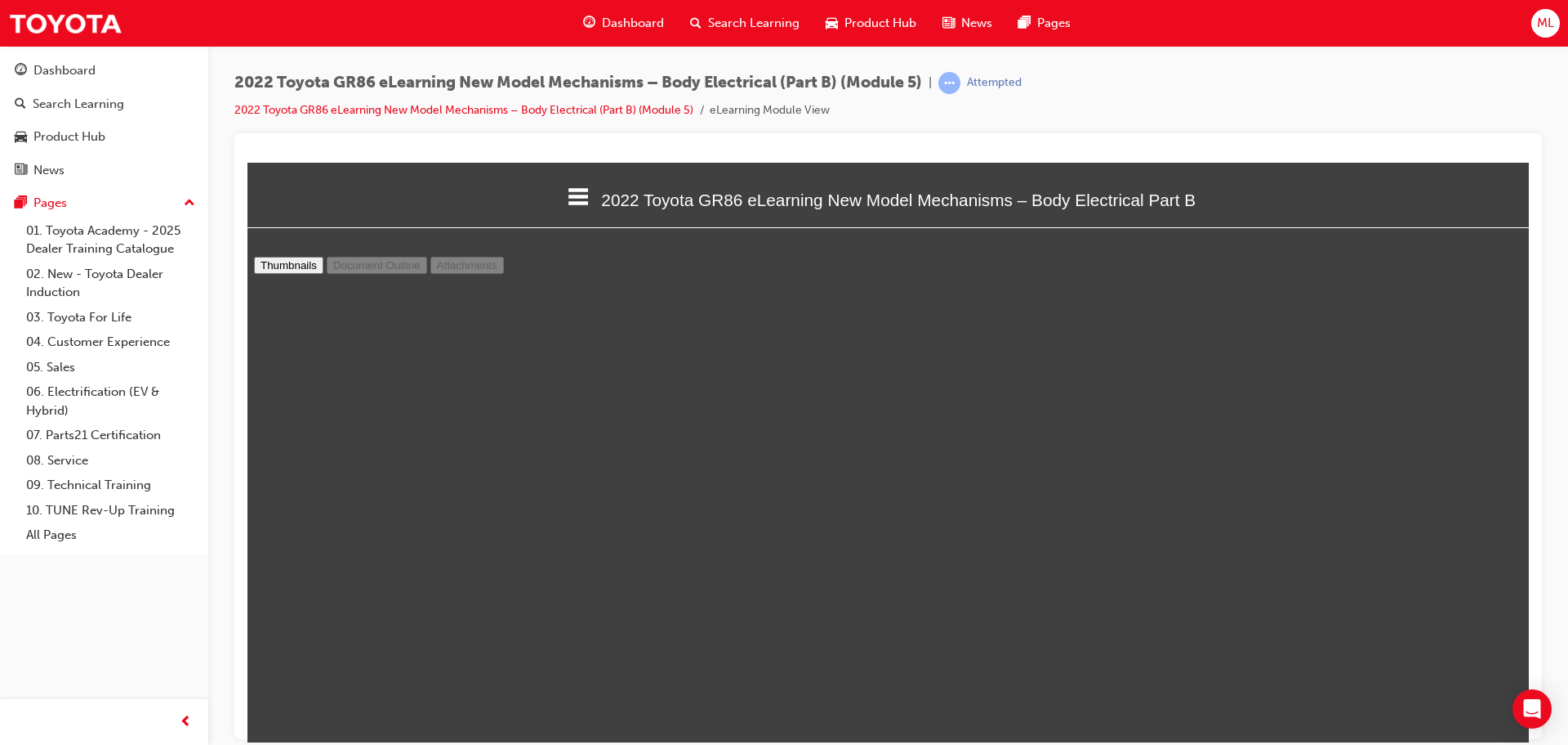
select select "custom"
type input "6"
select select "custom"
type input "4"
select select "custom"
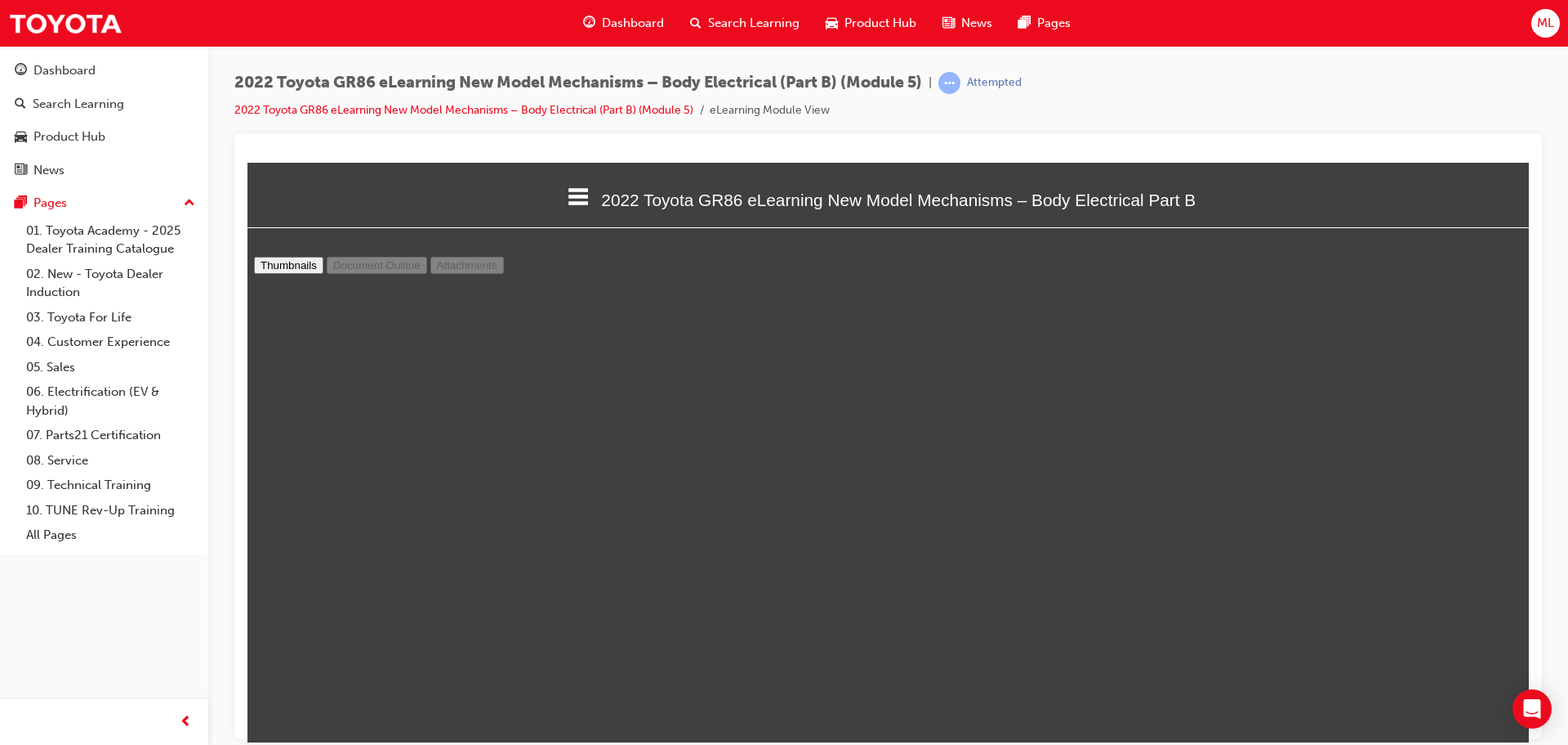
type input "3"
select select "custom"
type input "2"
select select "custom"
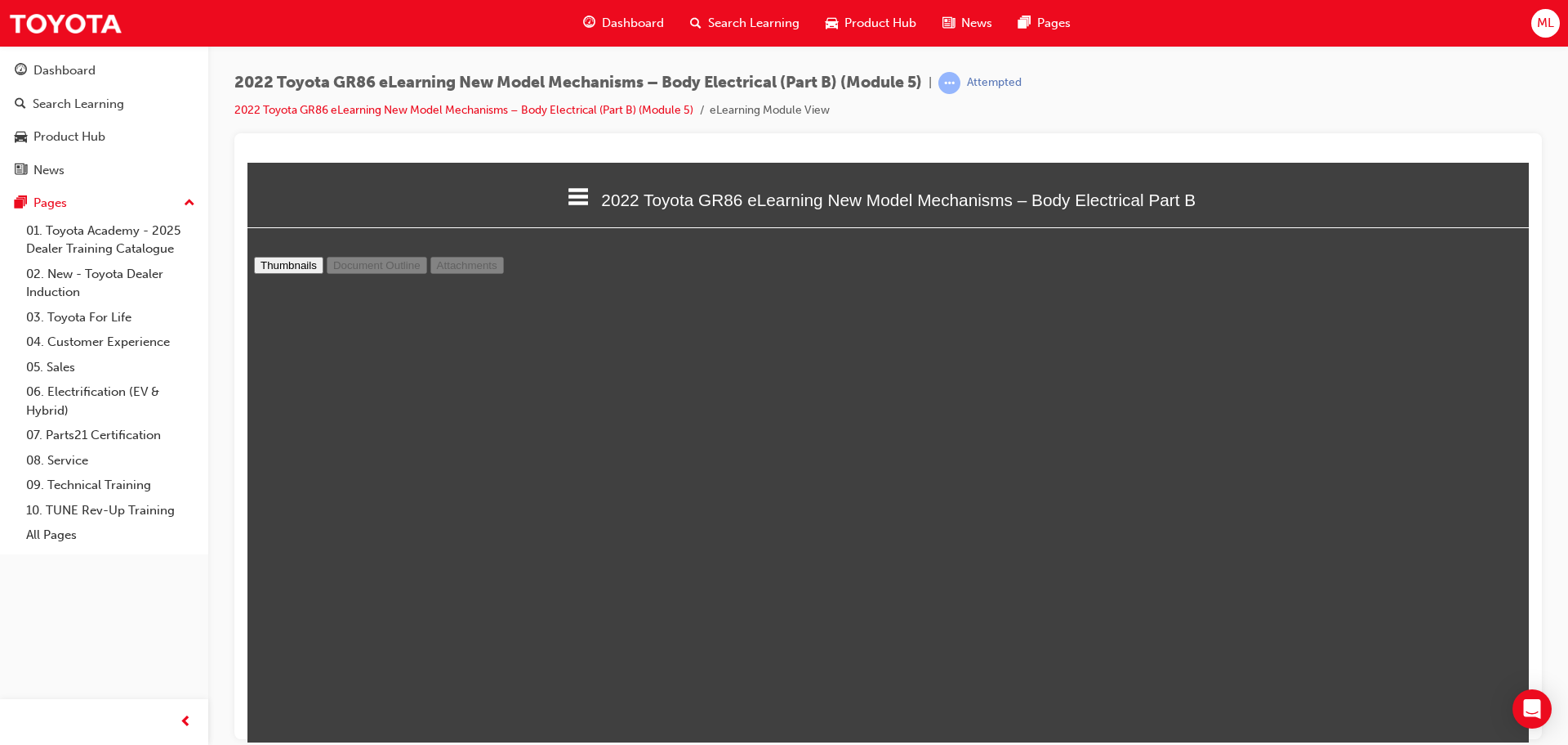
type input "1"
select select "custom"
type input "2"
select select "custom"
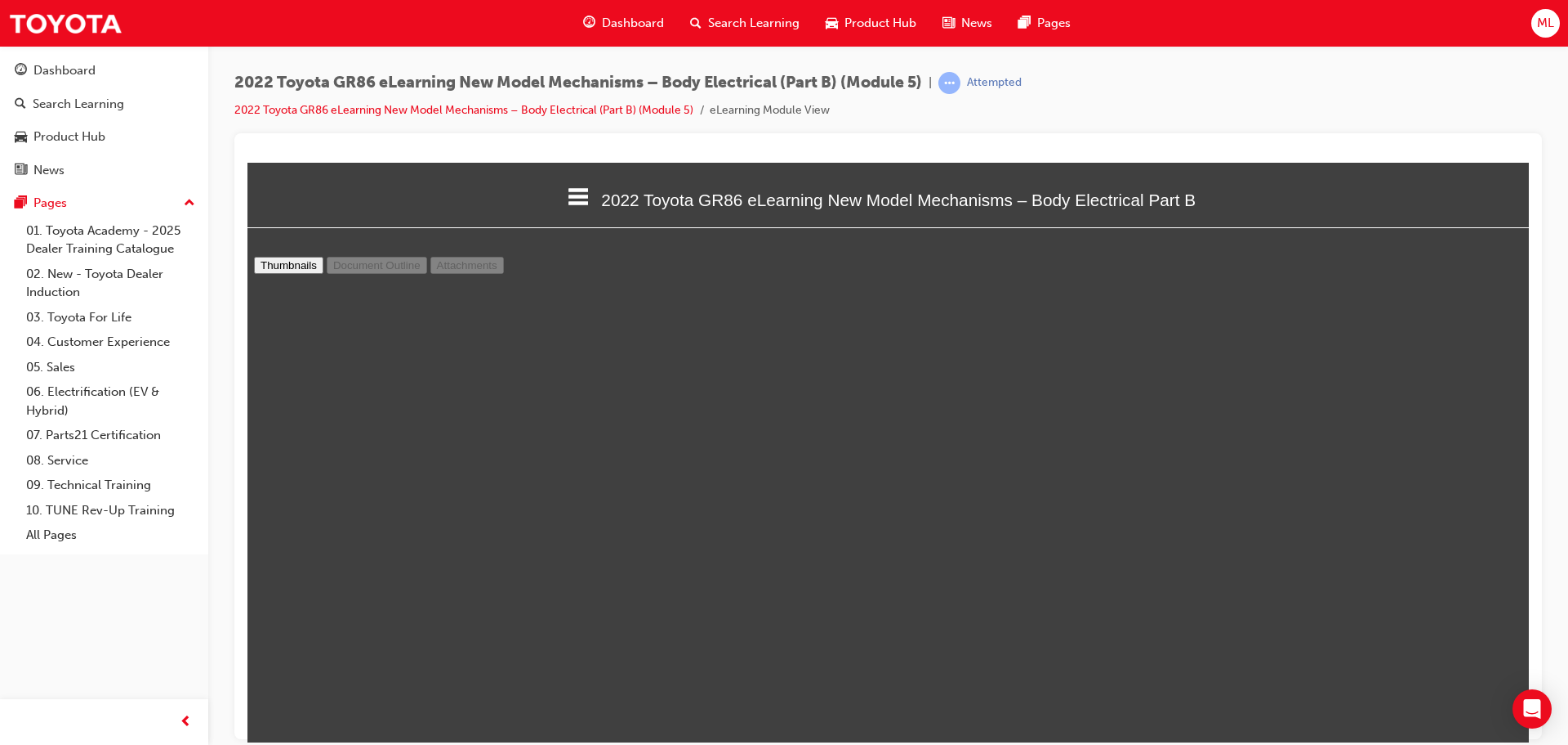
type input "3"
select select "custom"
type input "4"
select select "custom"
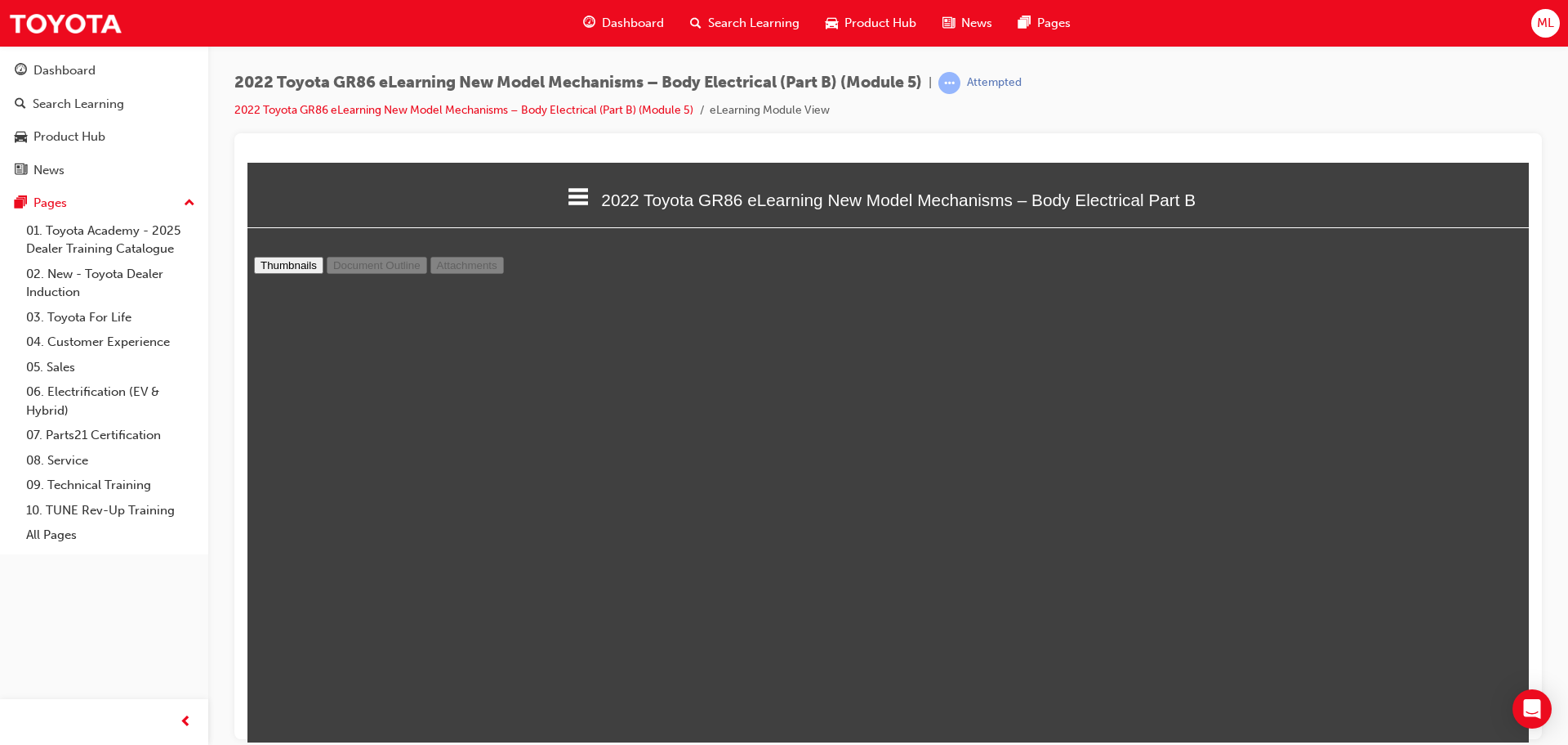
scroll to position [2615, 1]
type input "5"
select select "custom"
type input "6"
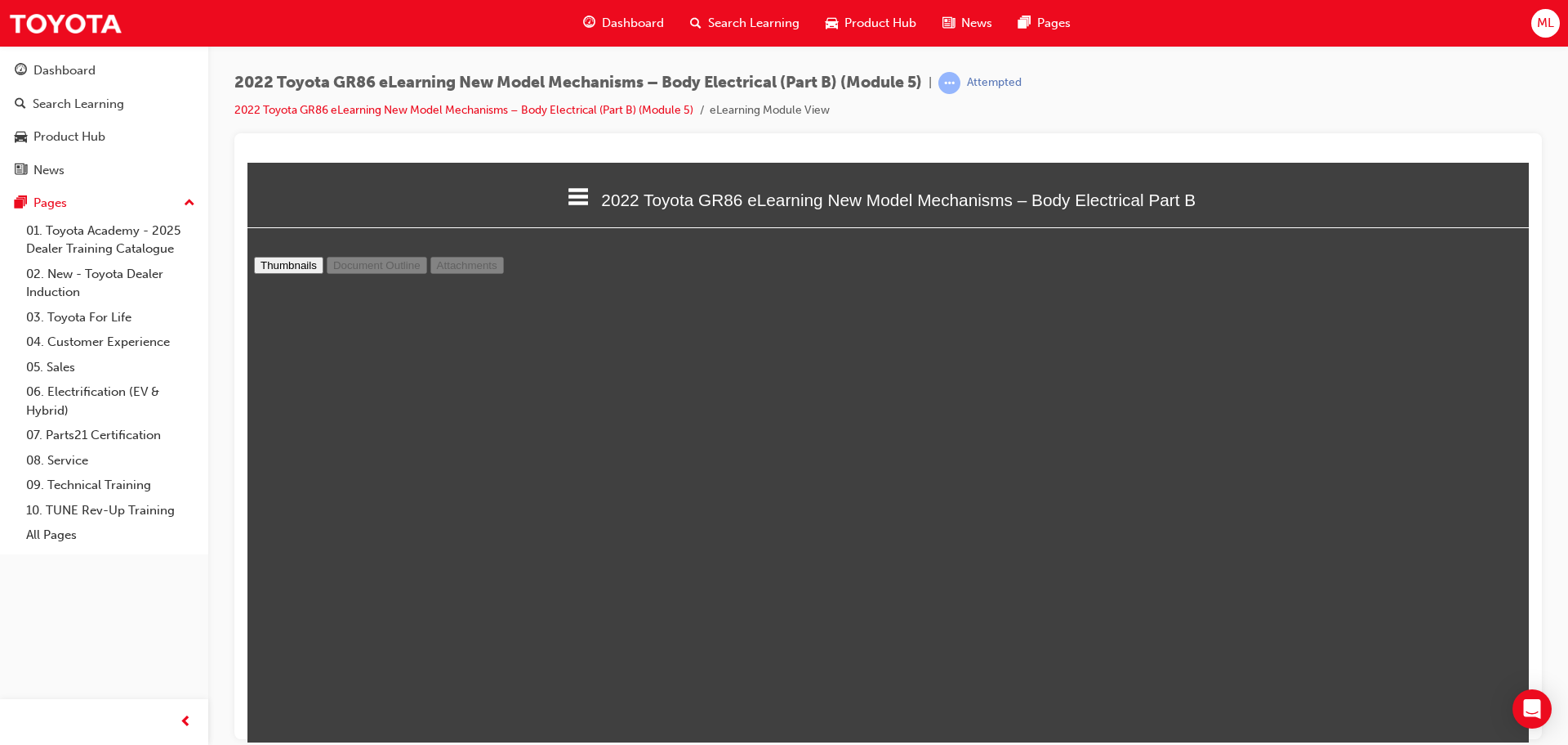
select select "custom"
type input "7"
select select "custom"
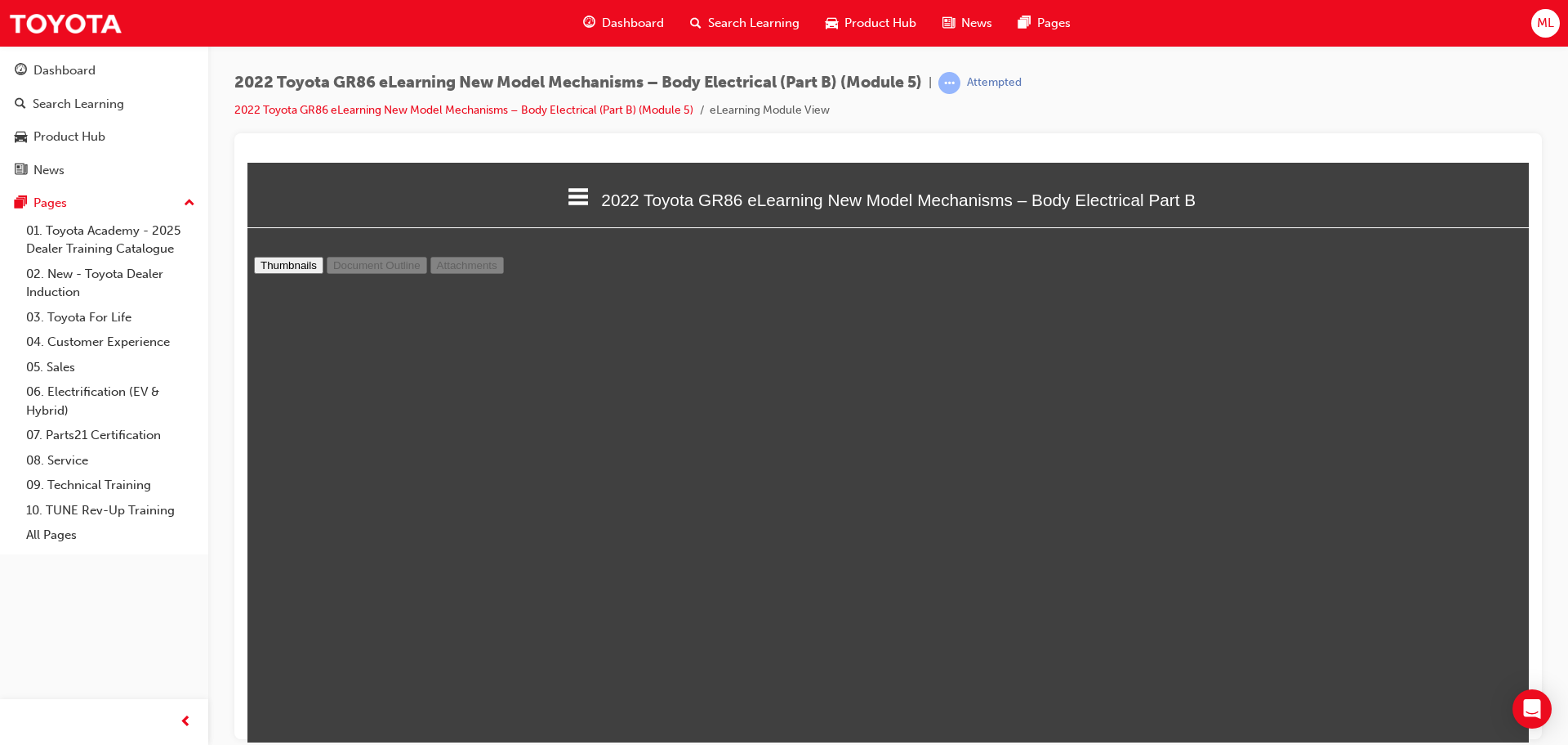
type input "8"
select select "custom"
type input "9"
select select "custom"
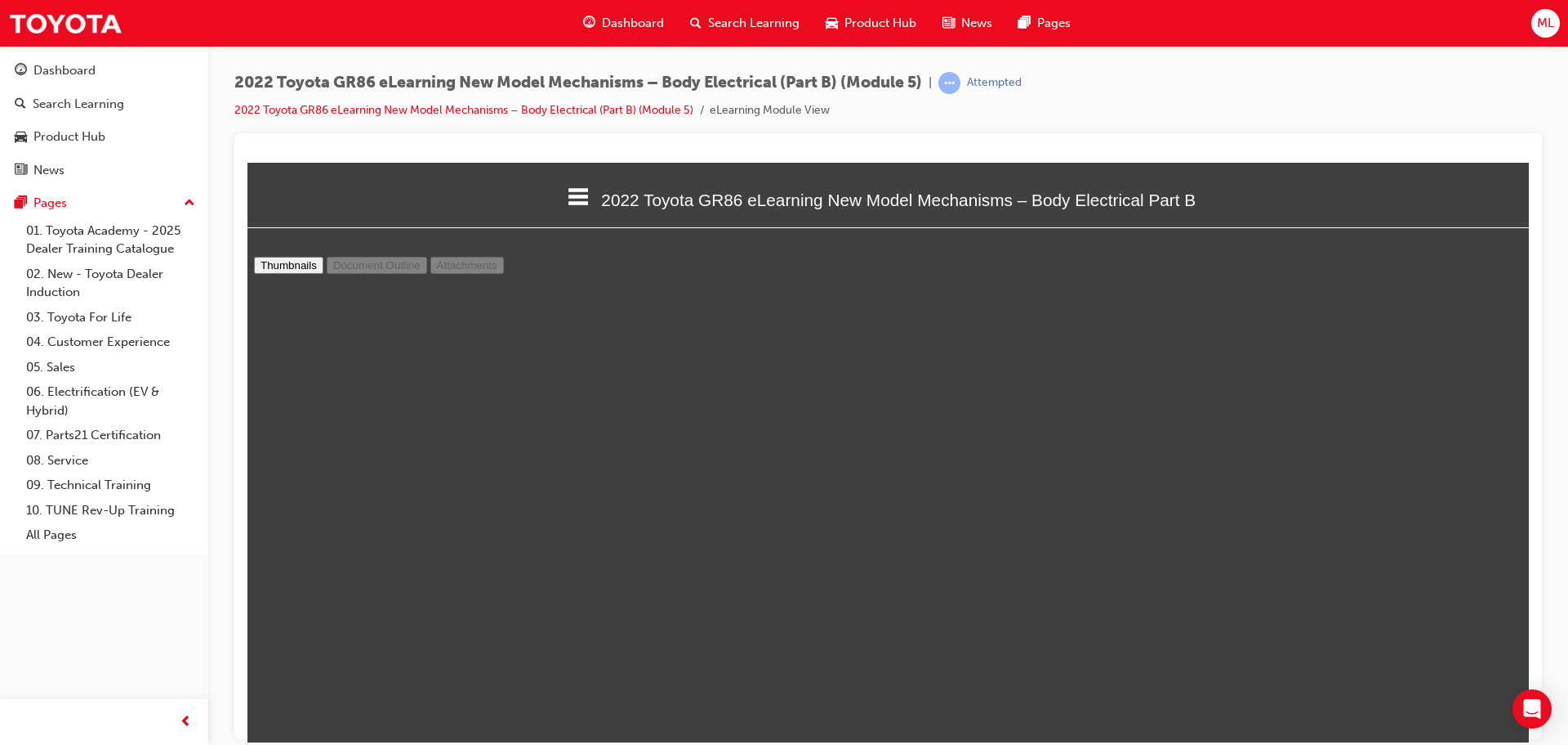
scroll to position [7029, 1]
type input "10"
select select "custom"
type input "11"
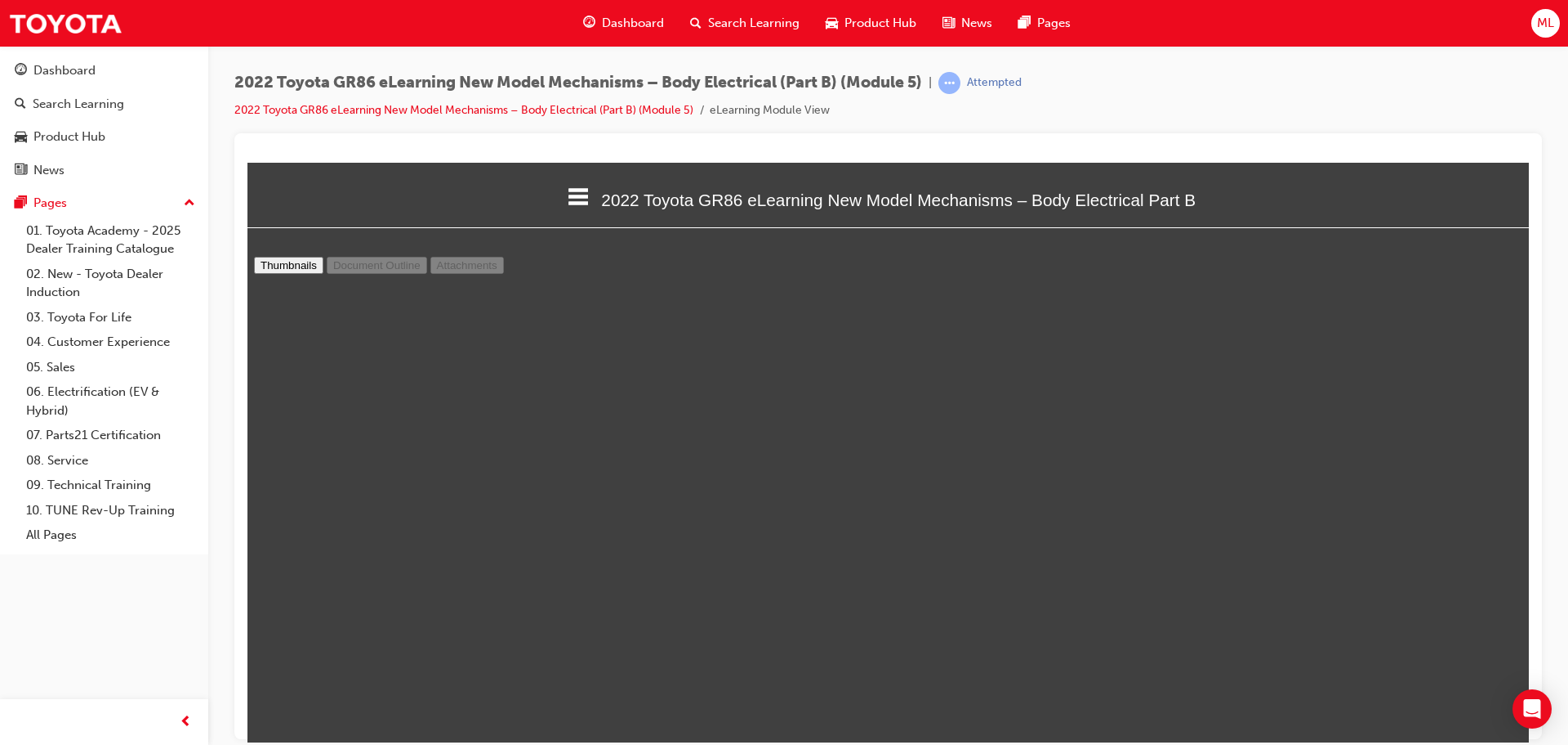
select select "custom"
type input "12"
select select "custom"
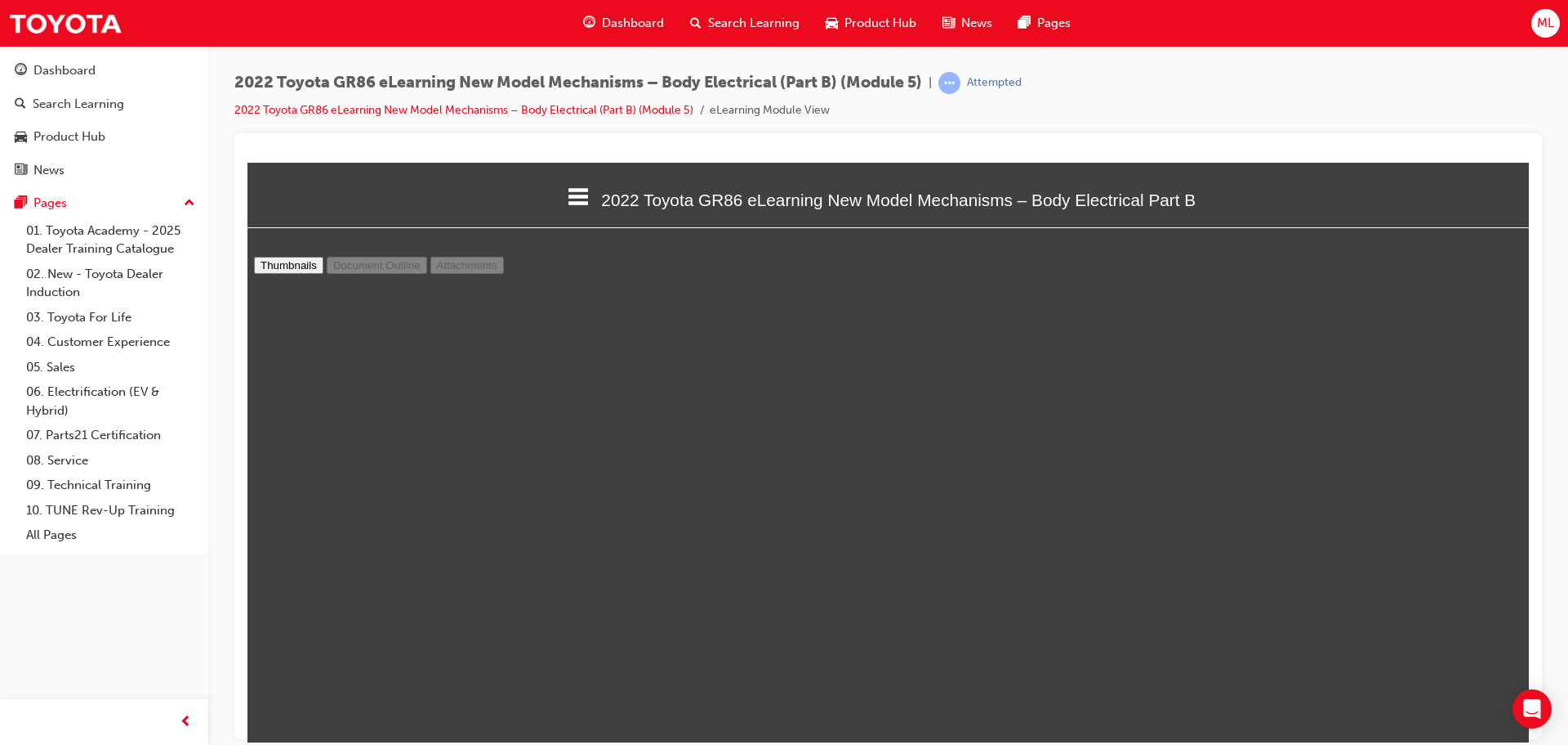
type input "13"
select select "custom"
type input "14"
select select "custom"
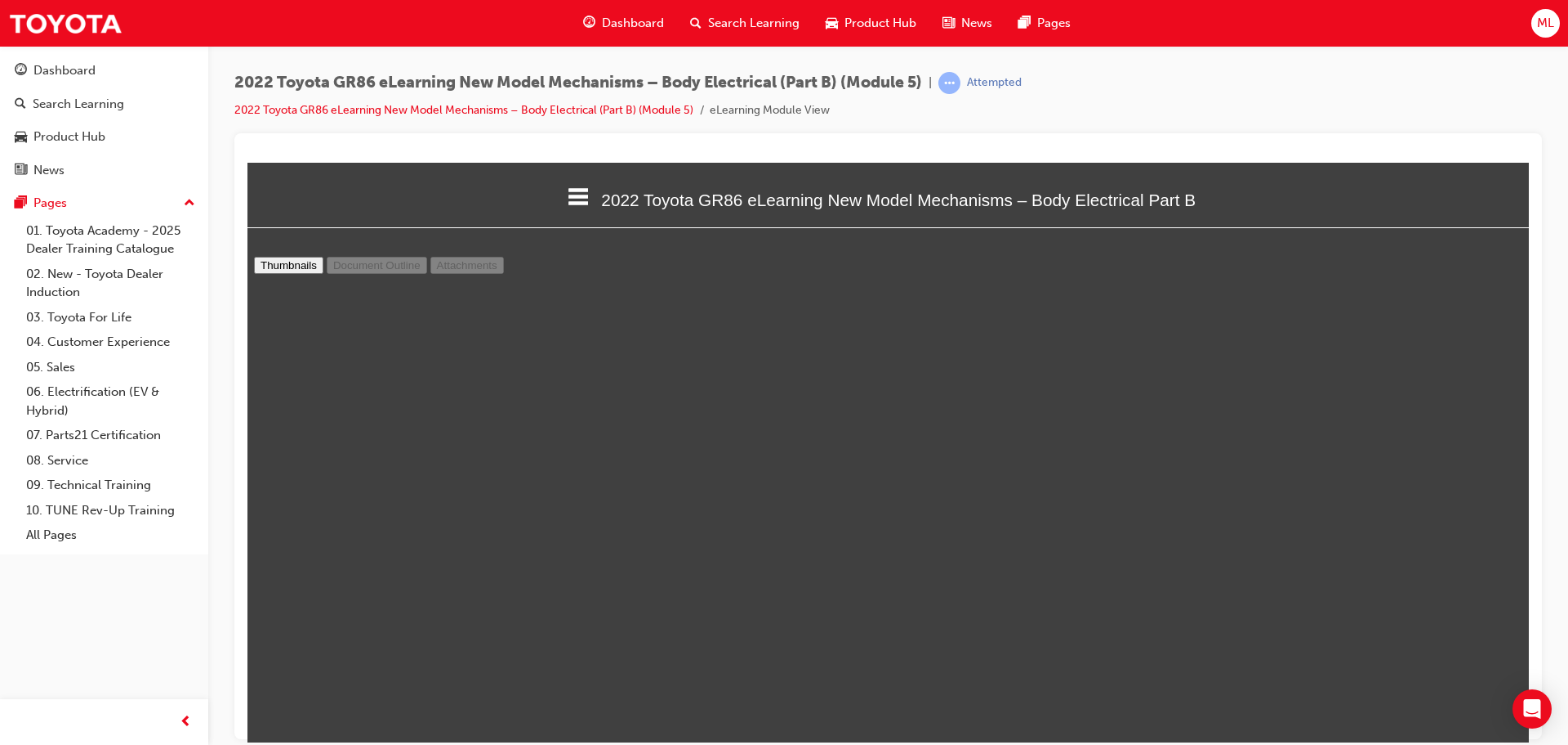
scroll to position [11280, 1]
type input "15"
select select "custom"
type input "16"
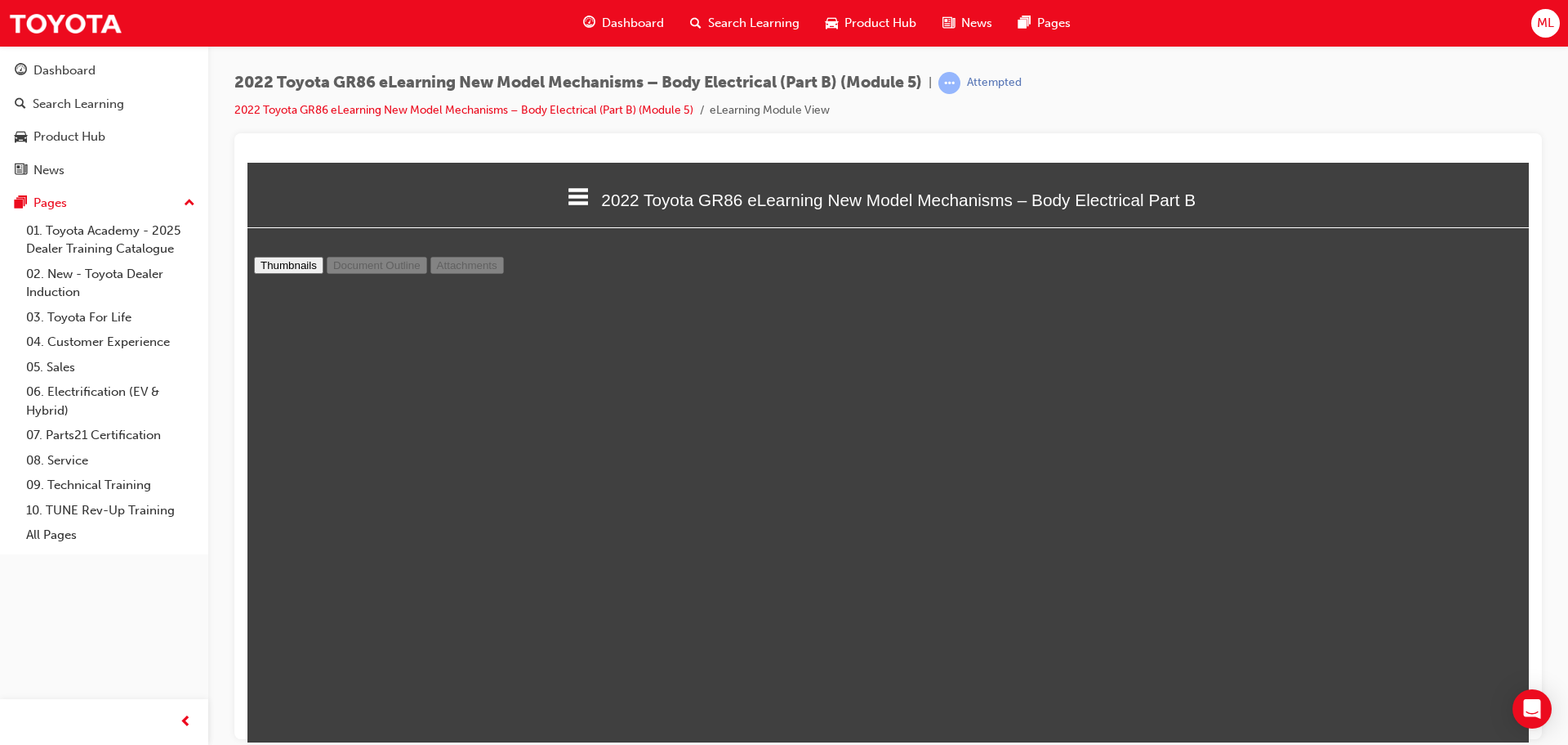
select select "custom"
